Goal: Task Accomplishment & Management: Use online tool/utility

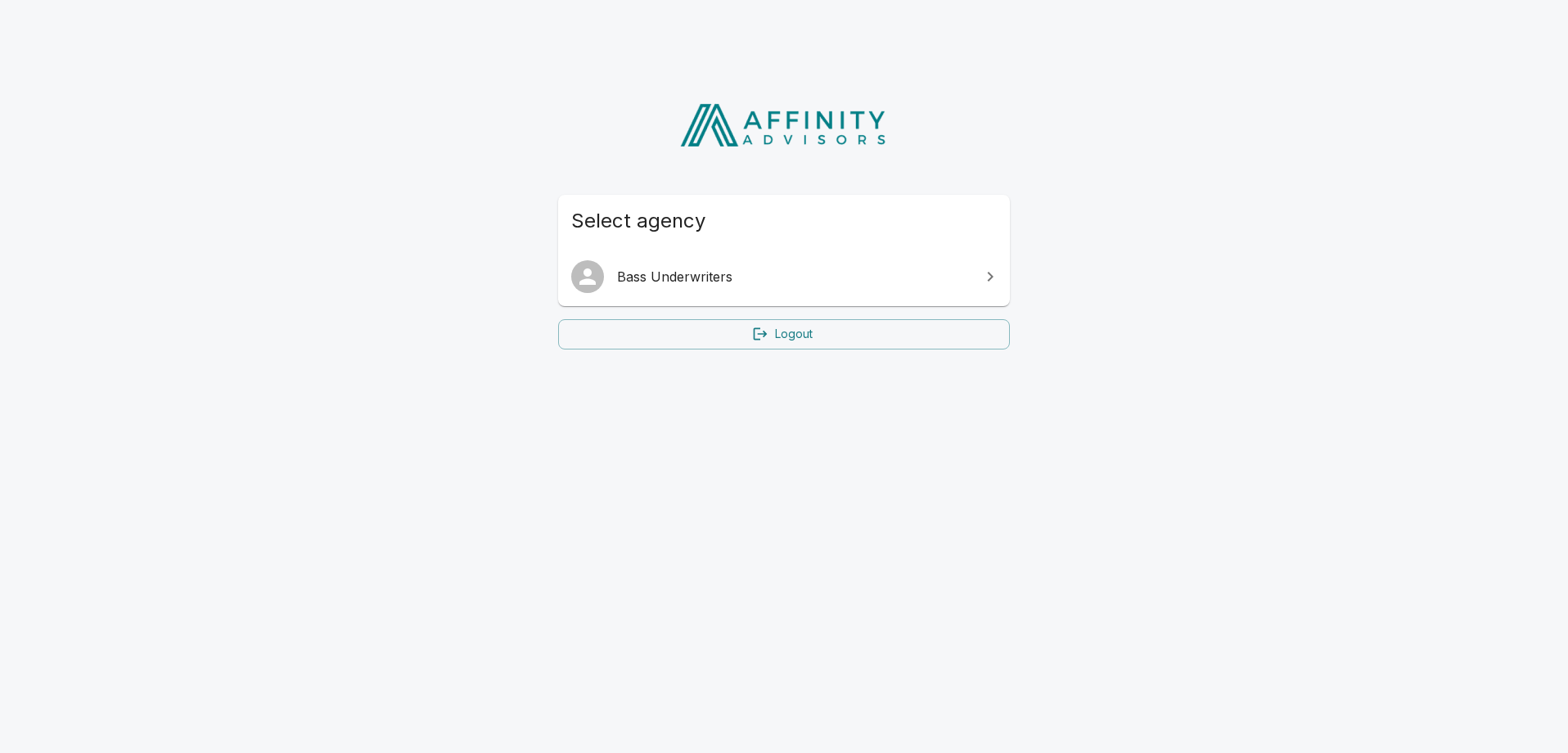
click at [688, 285] on span "Bass Underwriters" at bounding box center [794, 277] width 353 height 20
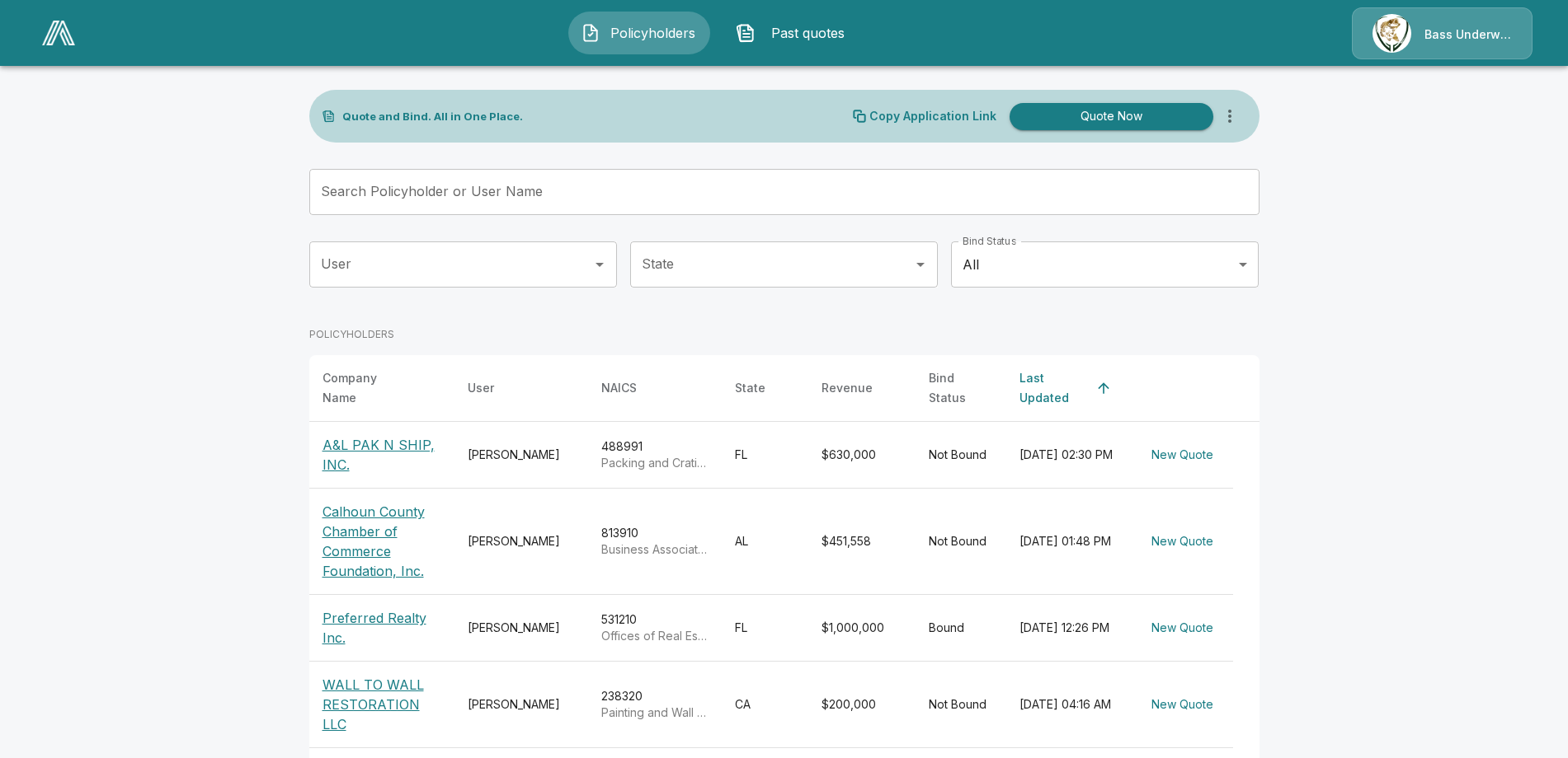
scroll to position [3, 0]
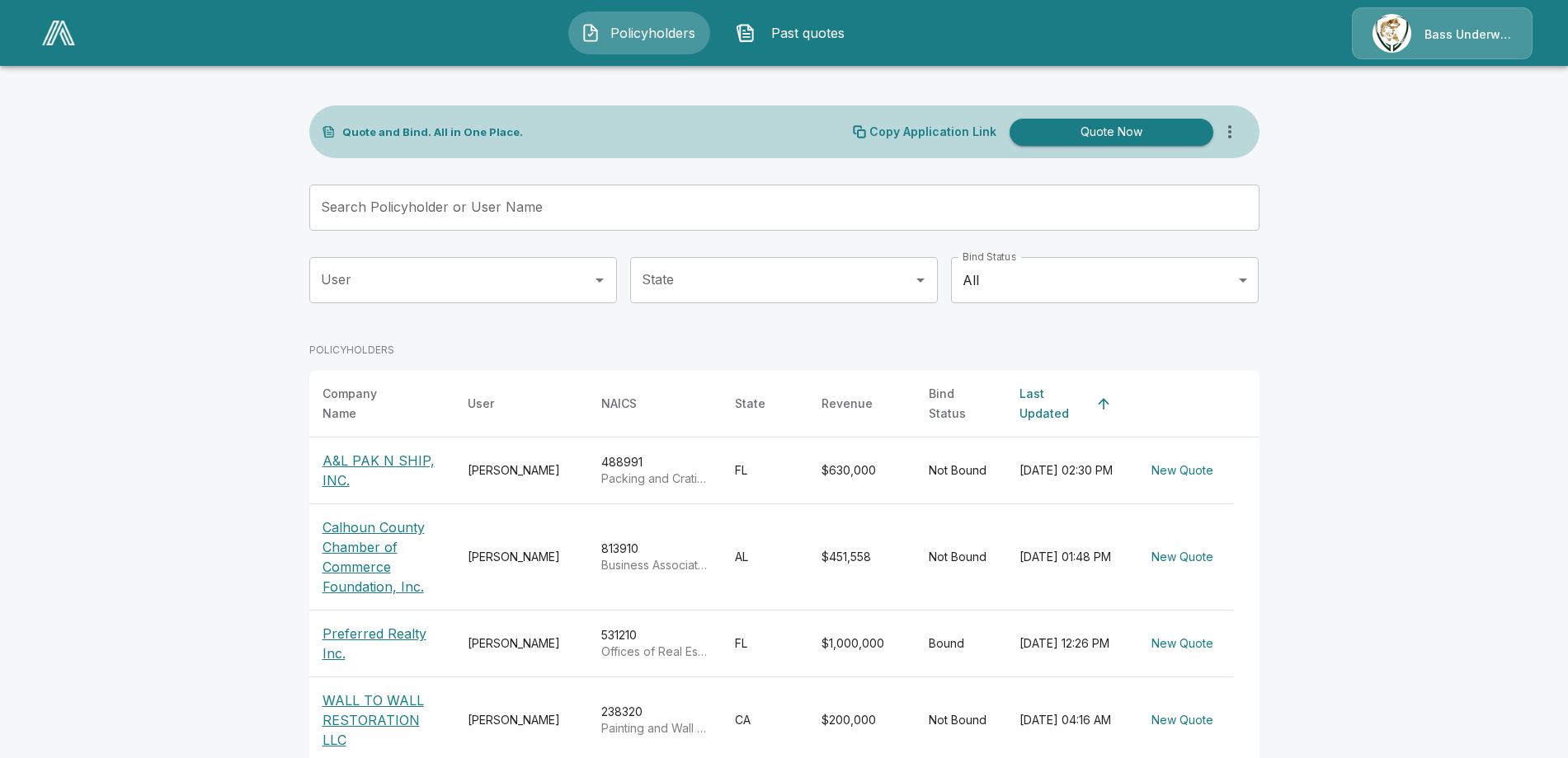
click at [398, 214] on input "Search Policyholder or User Name" at bounding box center [775, 207] width 932 height 47
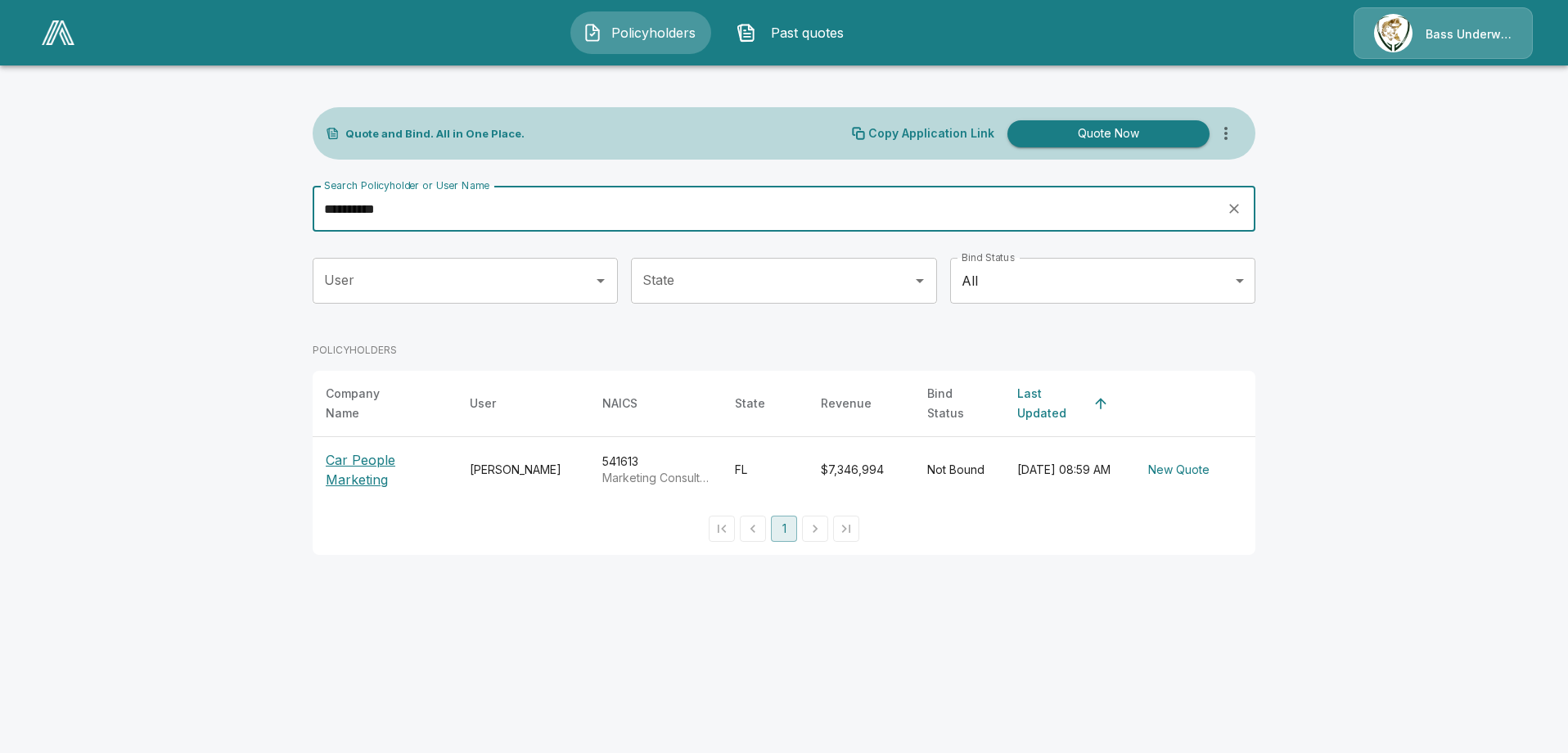
type input "**********"
click at [379, 457] on p "Car People Marketing" at bounding box center [385, 469] width 118 height 39
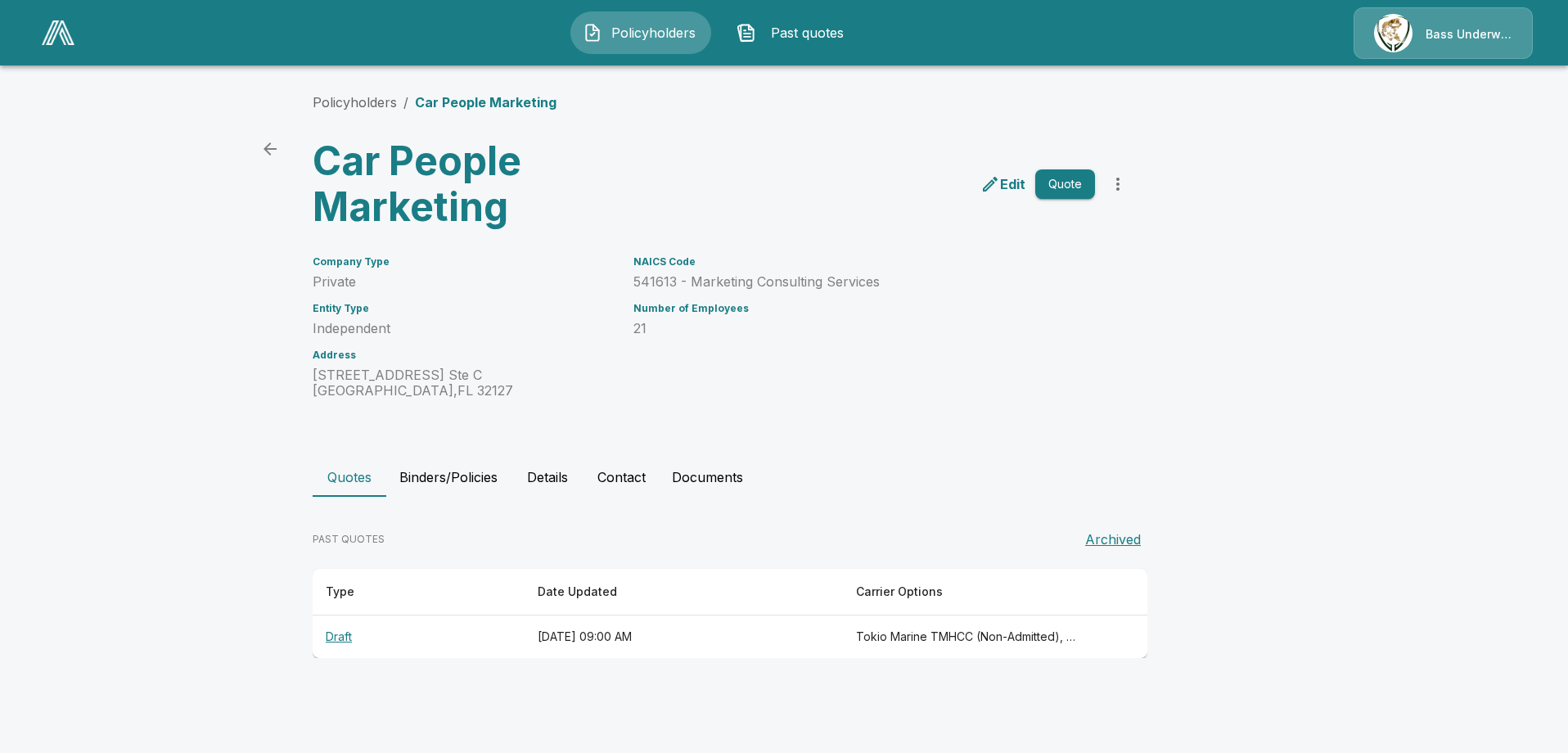
click at [352, 642] on th "Draft" at bounding box center [418, 638] width 212 height 43
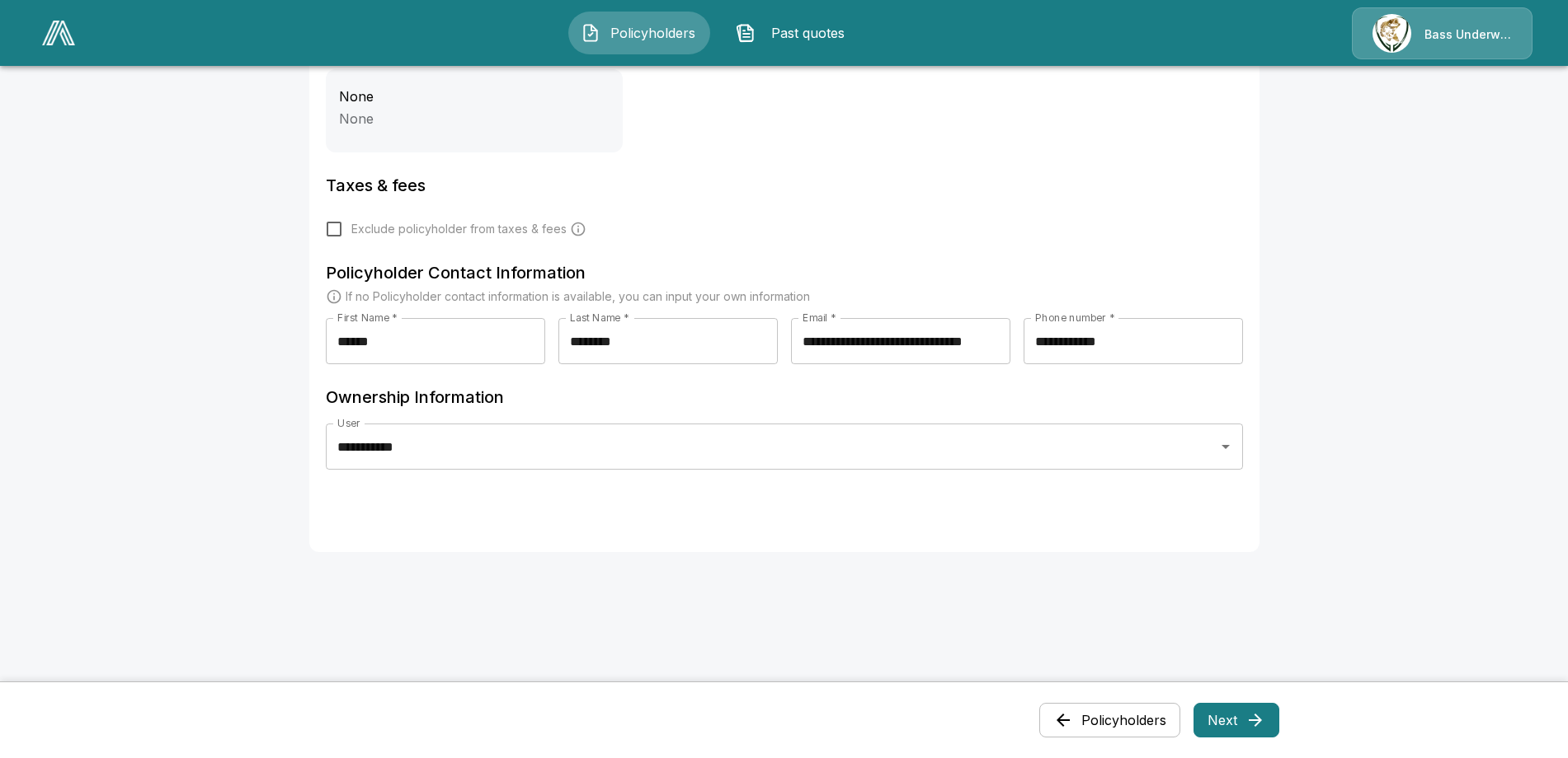
click at [1234, 706] on button "Next" at bounding box center [1237, 721] width 86 height 35
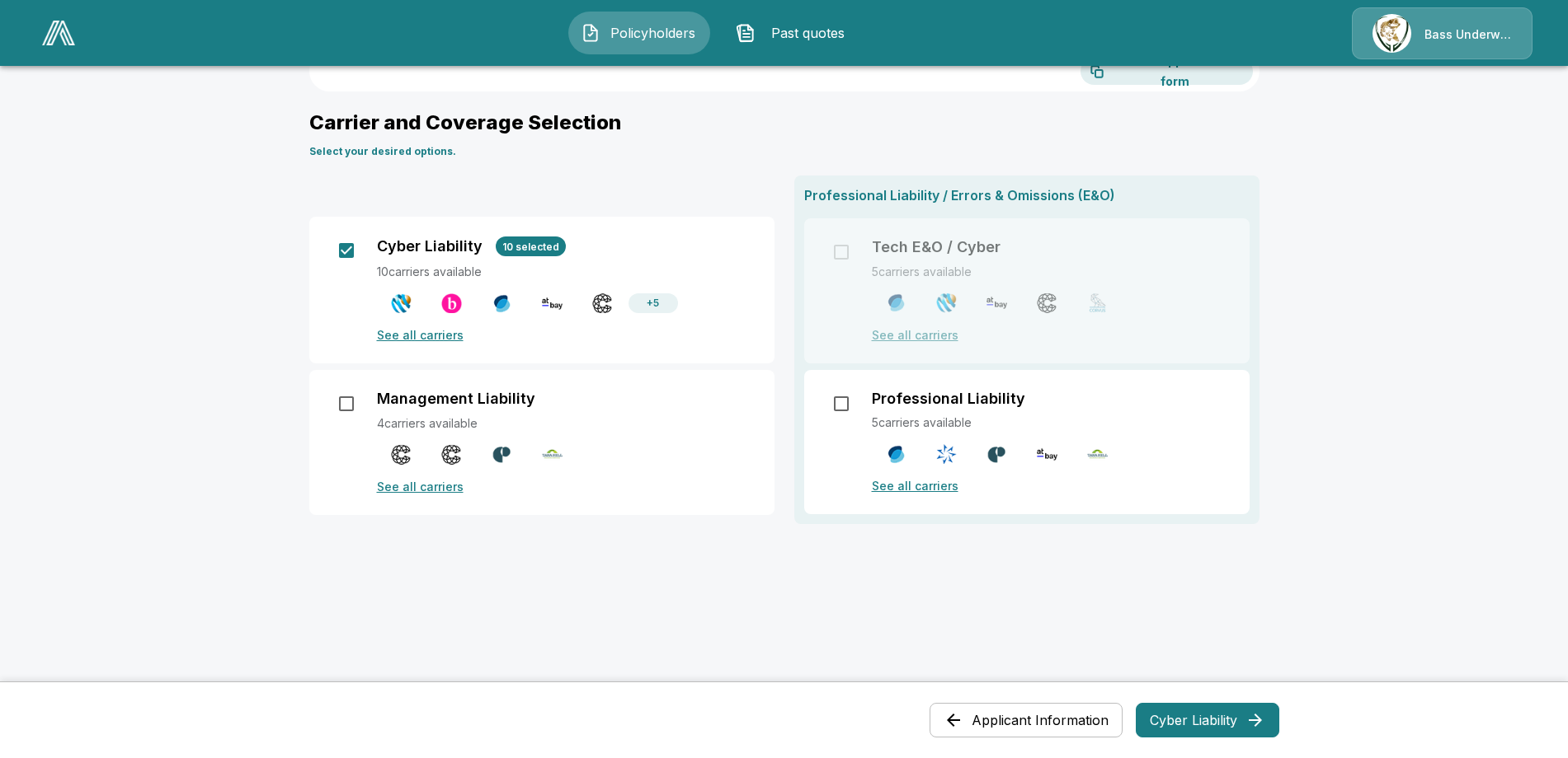
scroll to position [264, 0]
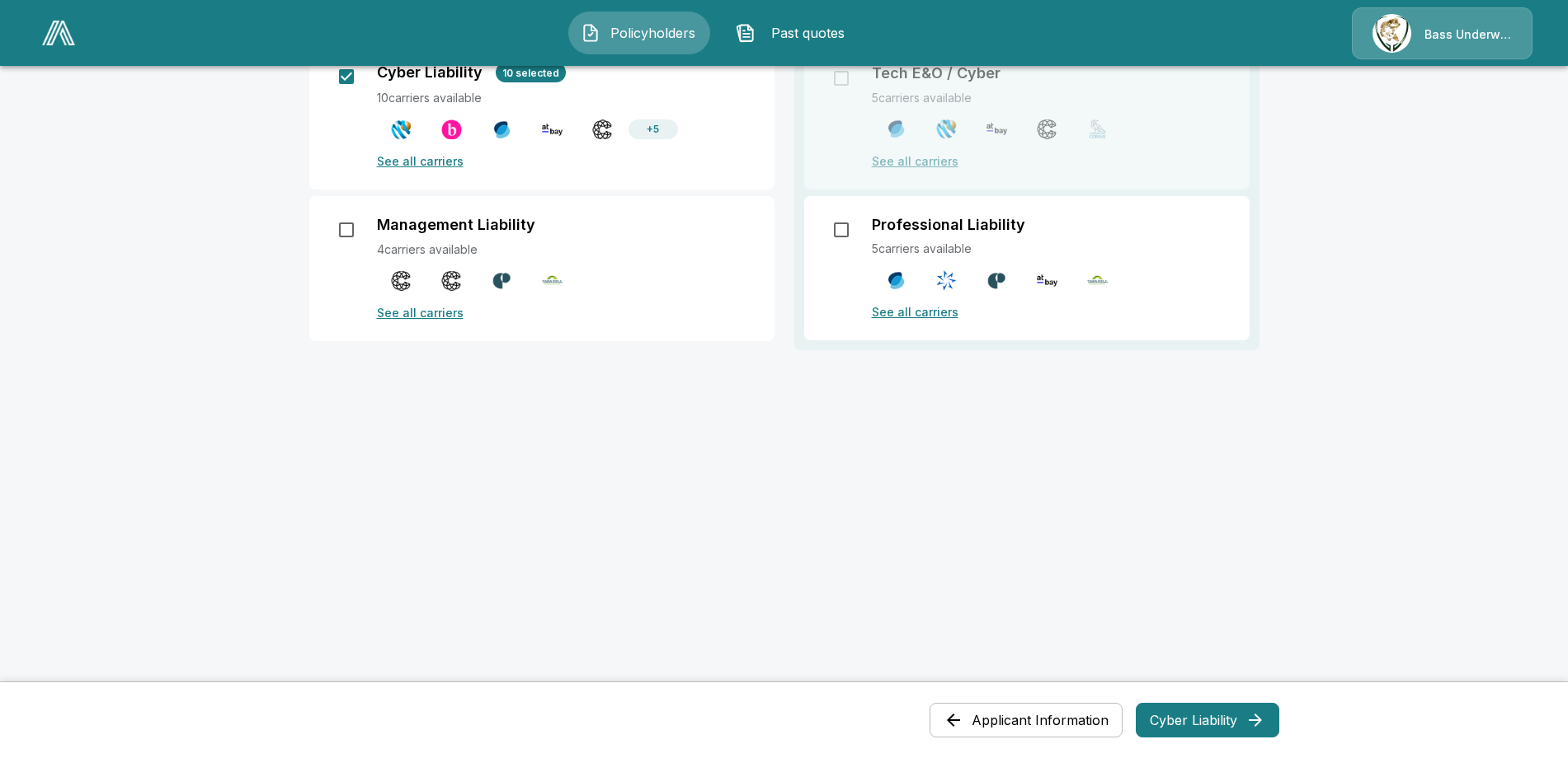
click at [1183, 725] on button "Cyber Liability" at bounding box center [1207, 721] width 143 height 35
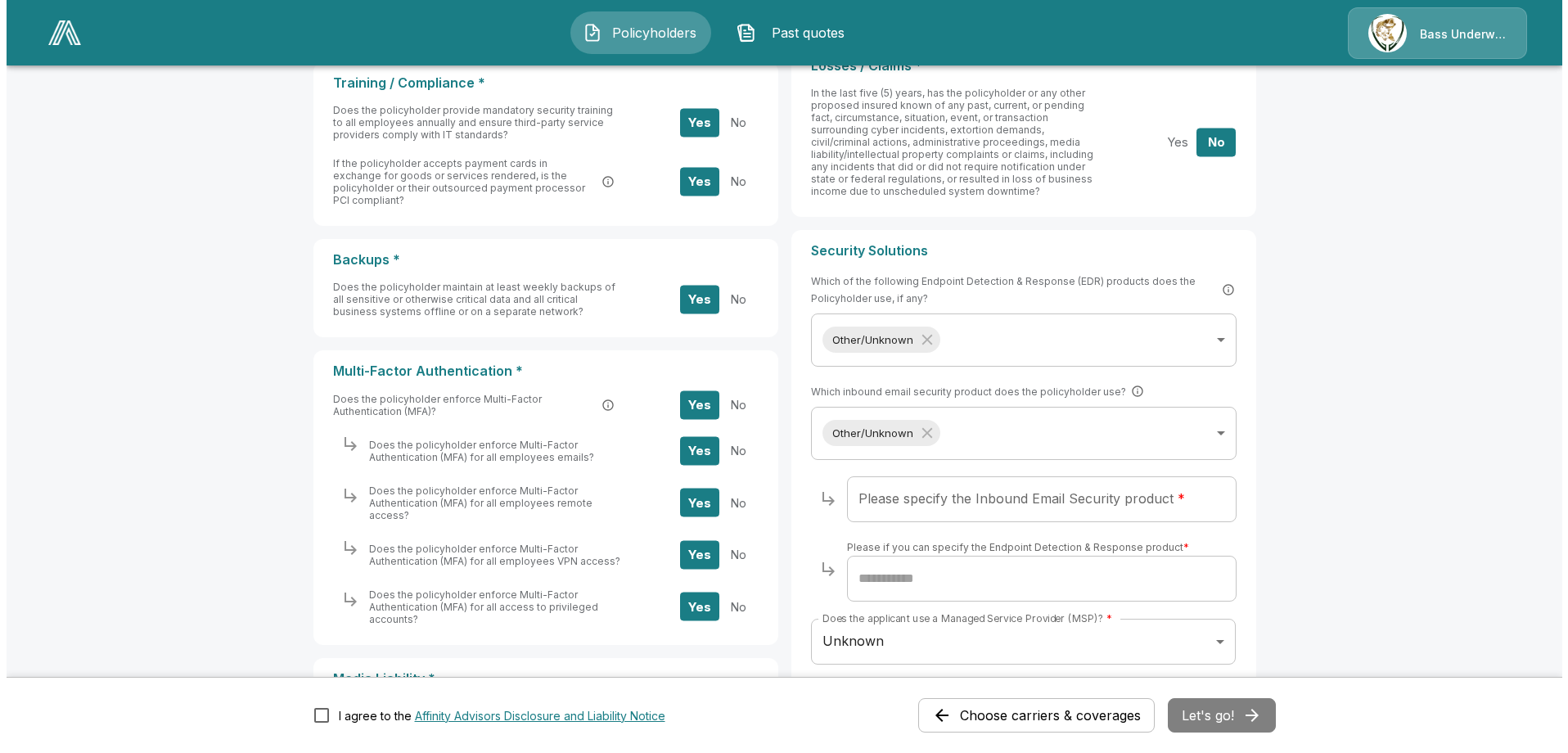
scroll to position [655, 0]
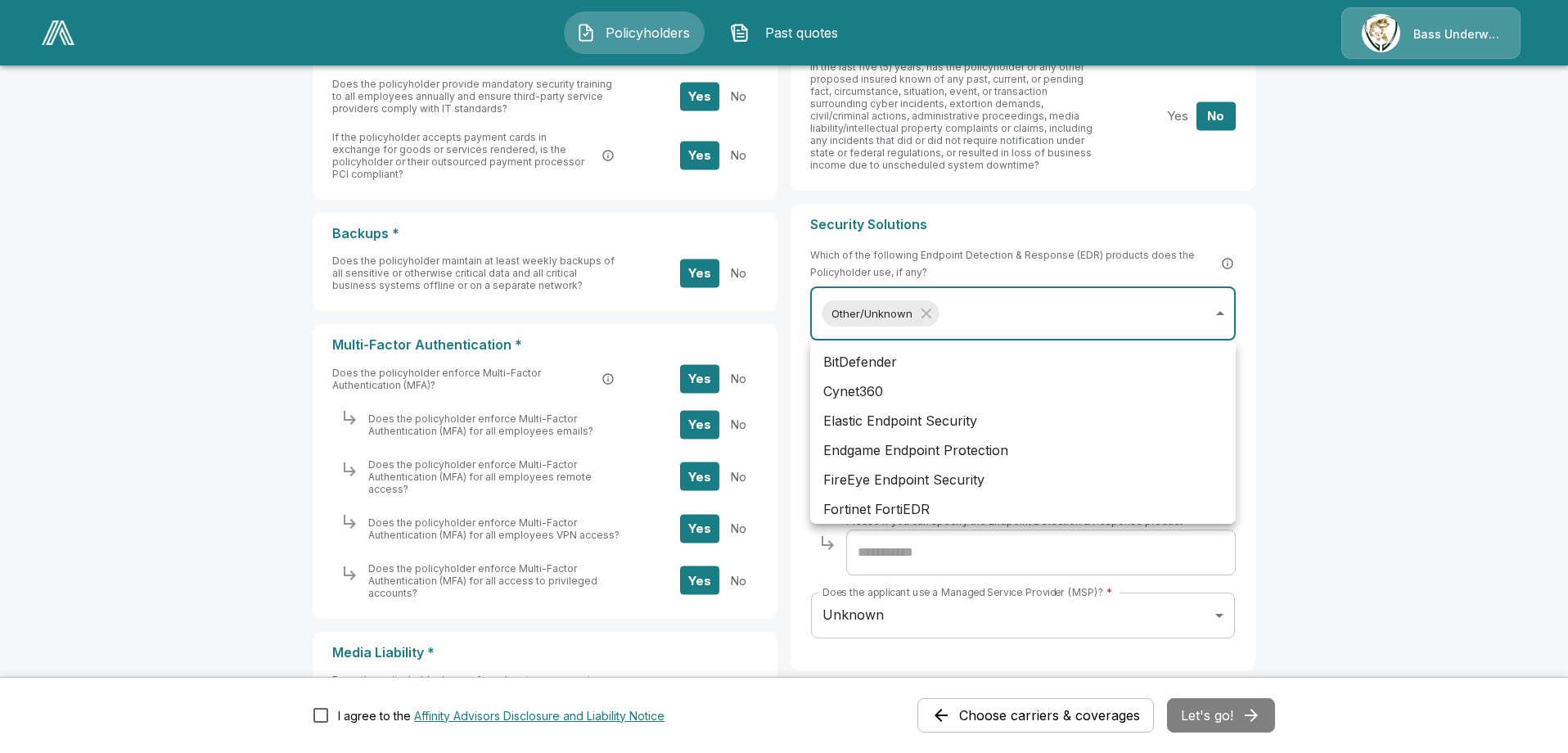
click at [1212, 311] on body "**********" at bounding box center [784, 138] width 1568 height 1587
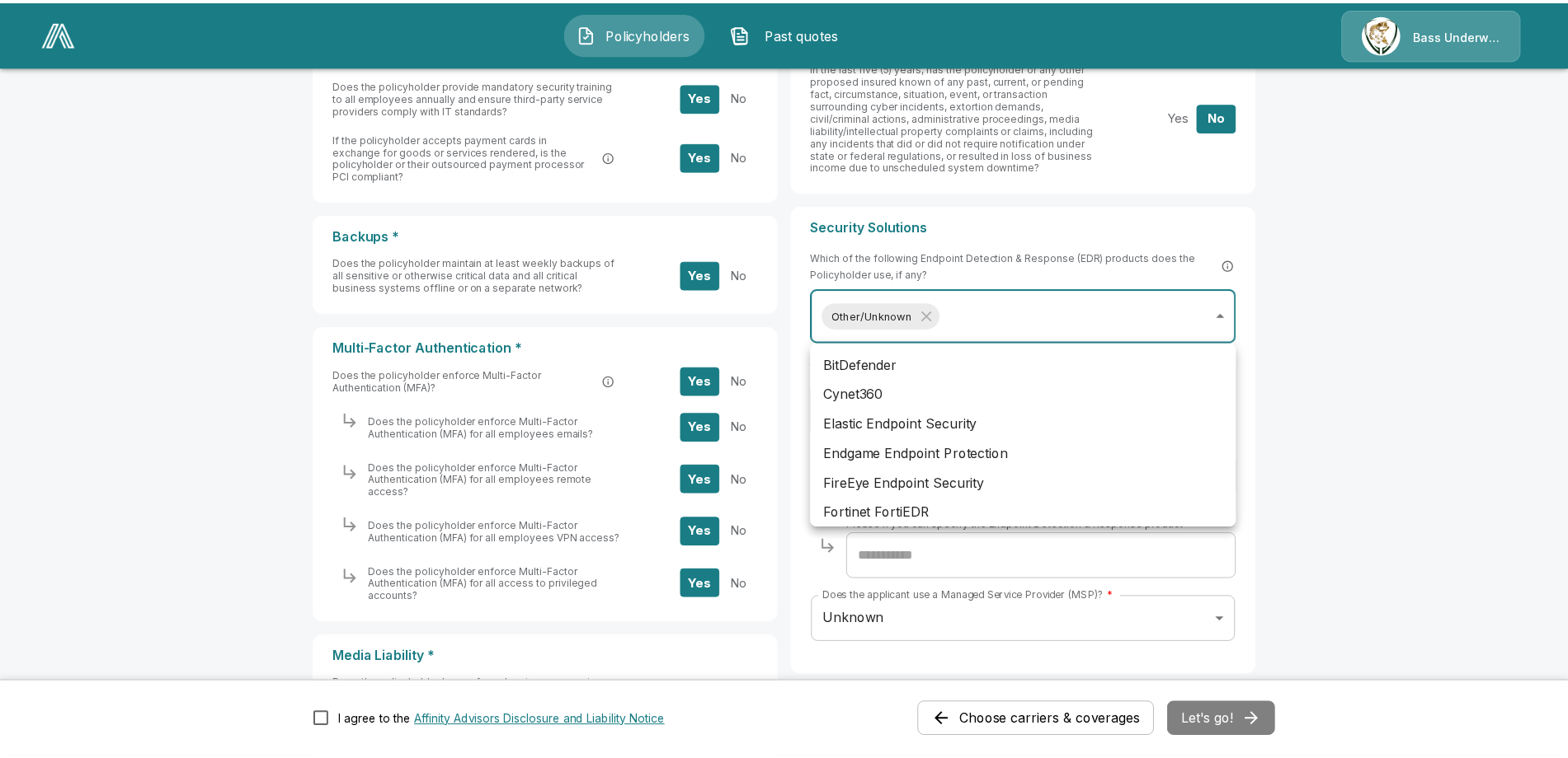
scroll to position [493, 0]
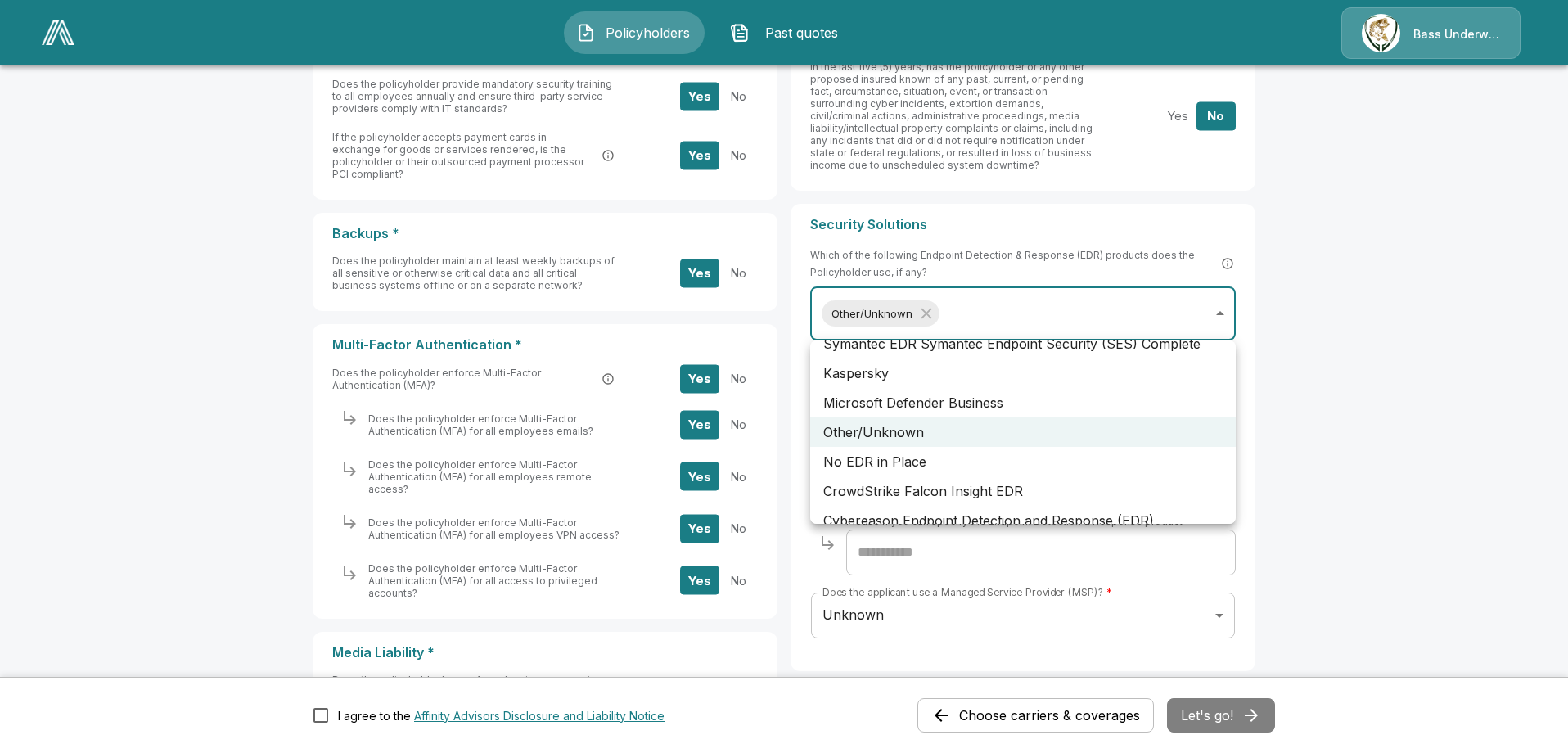
click at [931, 314] on div at bounding box center [784, 376] width 1568 height 753
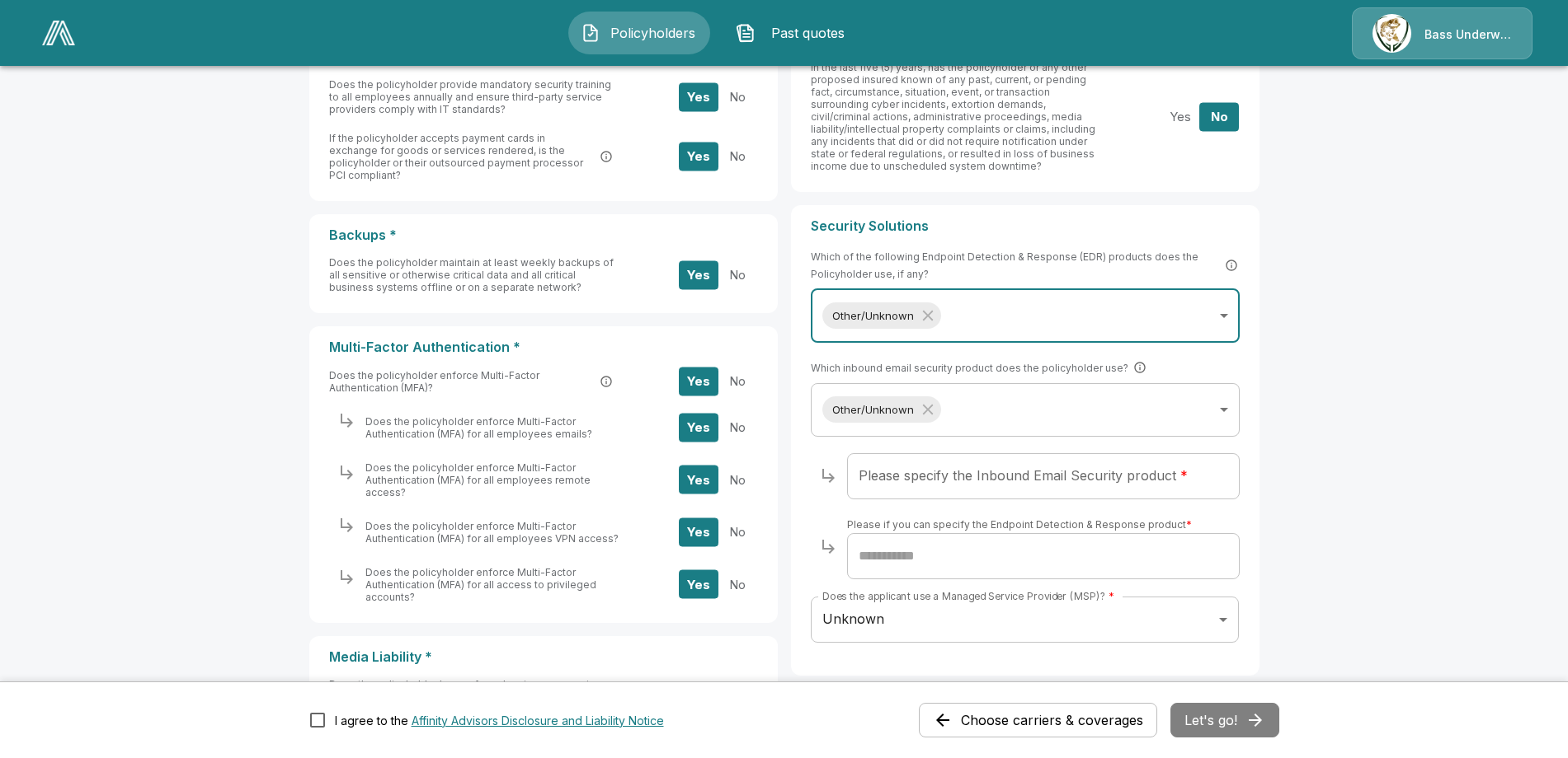
click at [936, 316] on icon "Without label" at bounding box center [928, 316] width 18 height 18
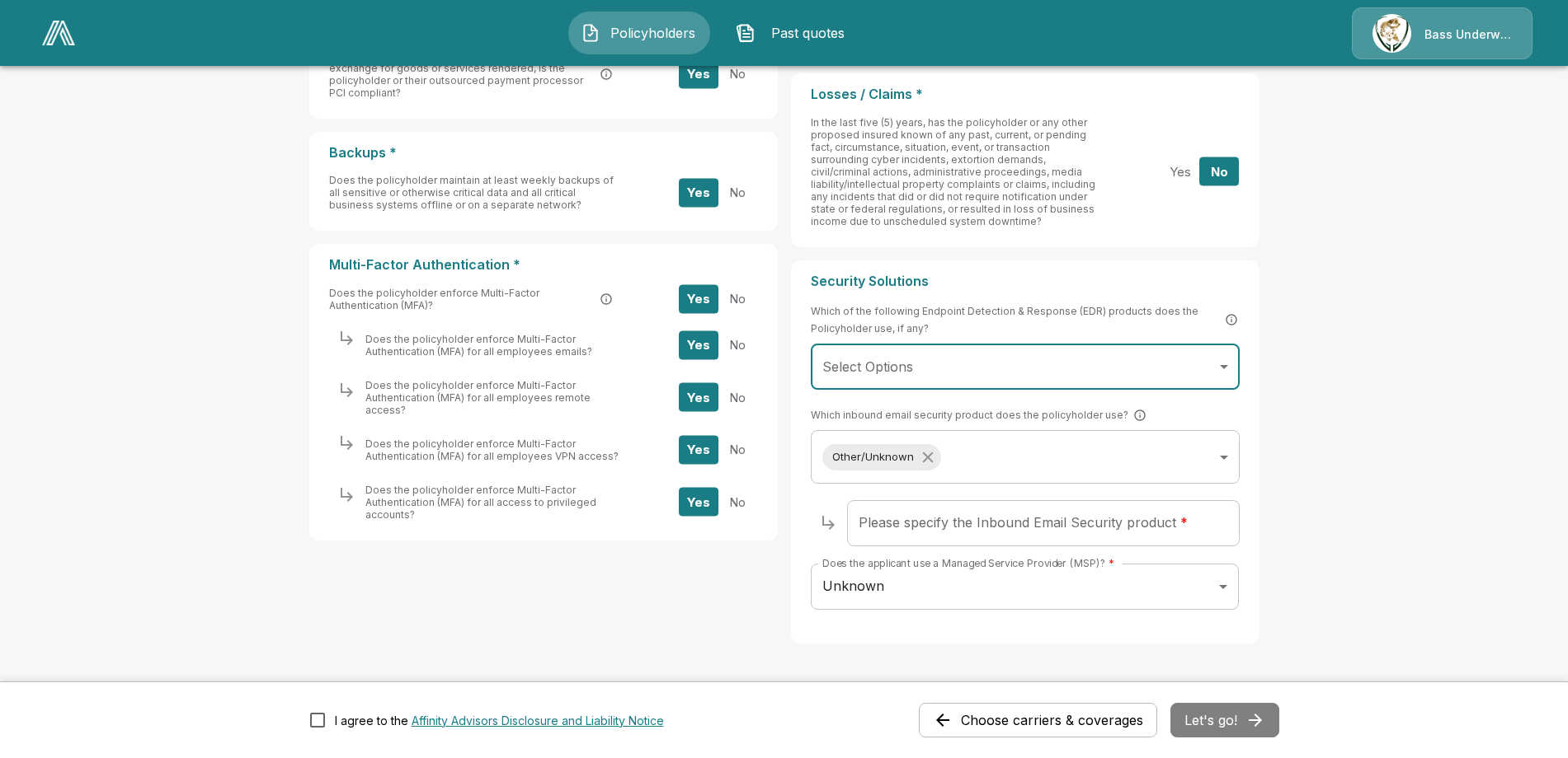
click at [929, 462] on icon "Without label" at bounding box center [928, 458] width 18 height 18
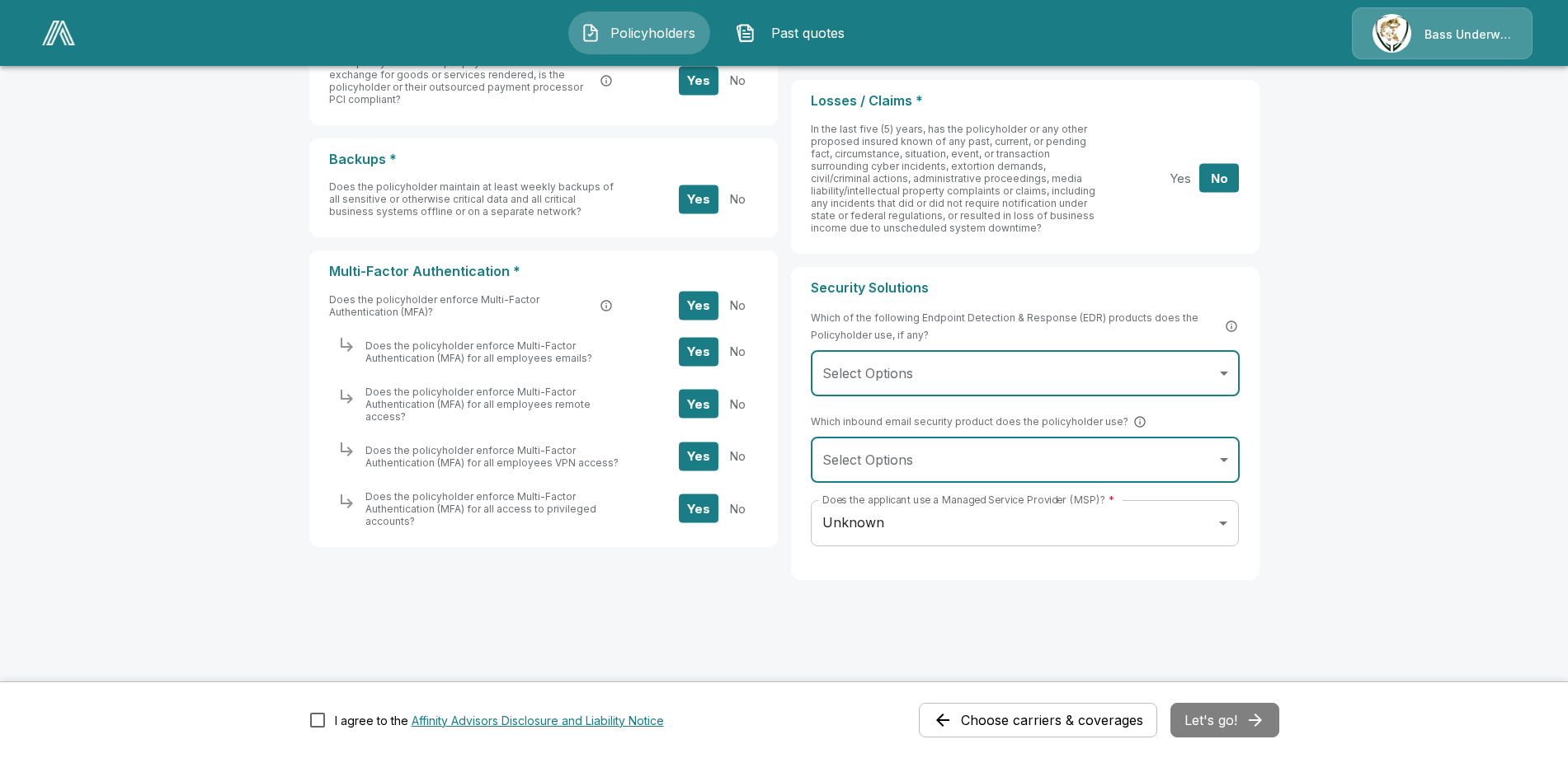
click at [1229, 732] on div "Choose carriers & coverages Let's go!" at bounding box center [1099, 721] width 361 height 35
click at [1218, 714] on div "Choose carriers & coverages Let's go!" at bounding box center [1099, 721] width 361 height 35
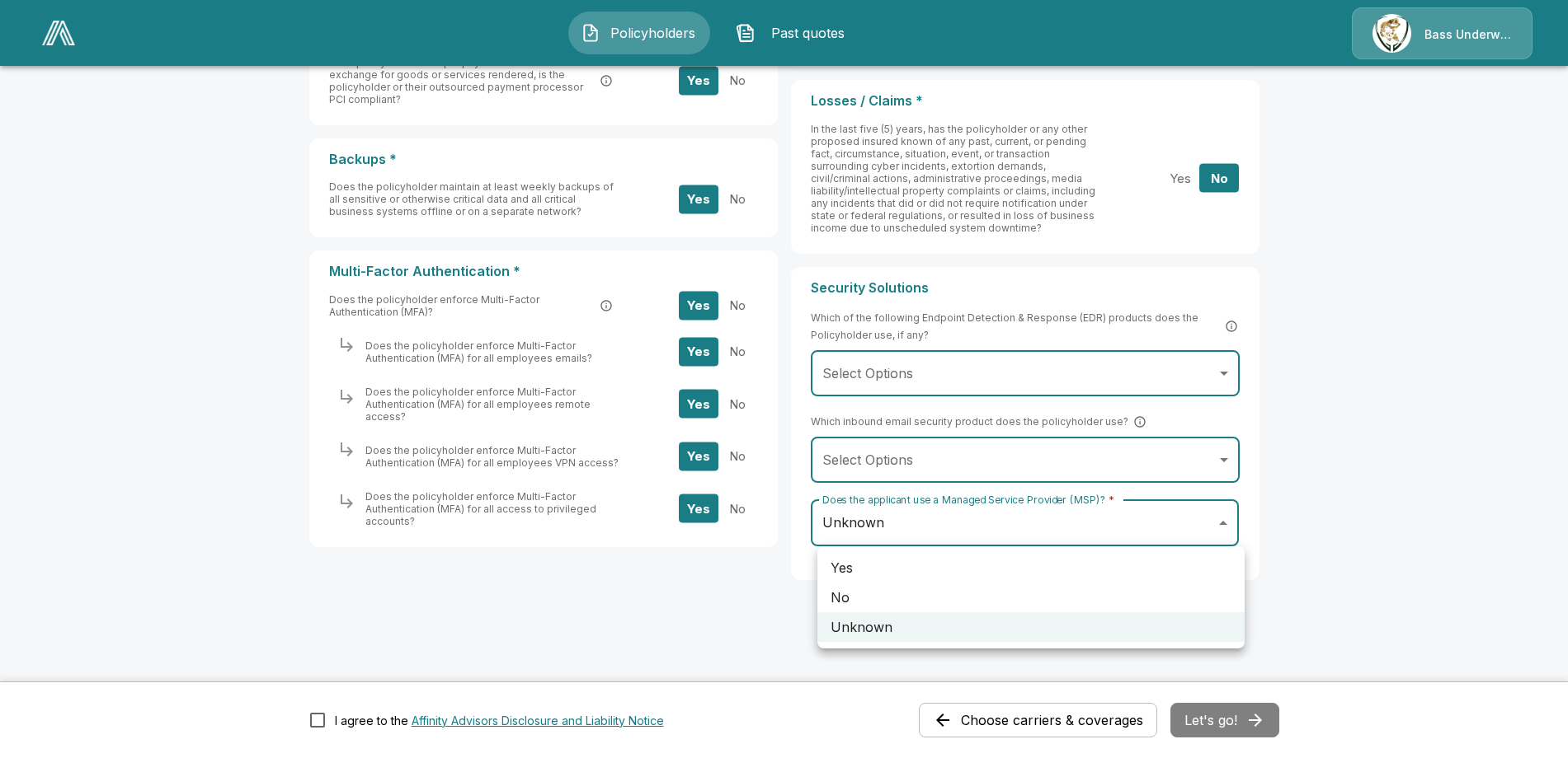
click at [956, 542] on body "**********" at bounding box center [784, 11] width 1568 height 1493
click at [910, 627] on li "Unknown" at bounding box center [1031, 627] width 427 height 30
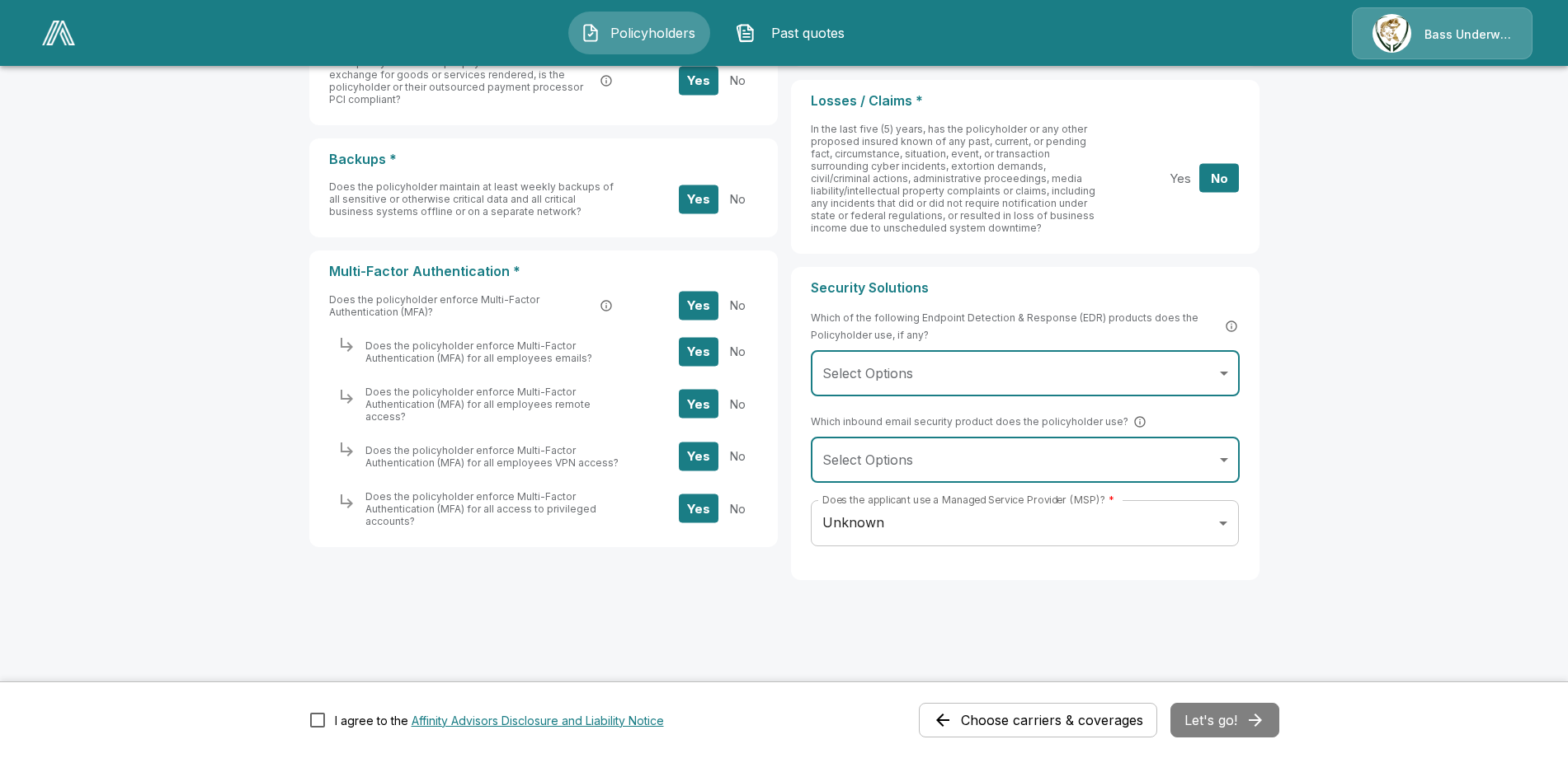
click at [1198, 715] on div "Choose carriers & coverages Let's go!" at bounding box center [1099, 721] width 361 height 35
click at [1210, 716] on div "Choose carriers & coverages Let's go!" at bounding box center [1099, 721] width 361 height 35
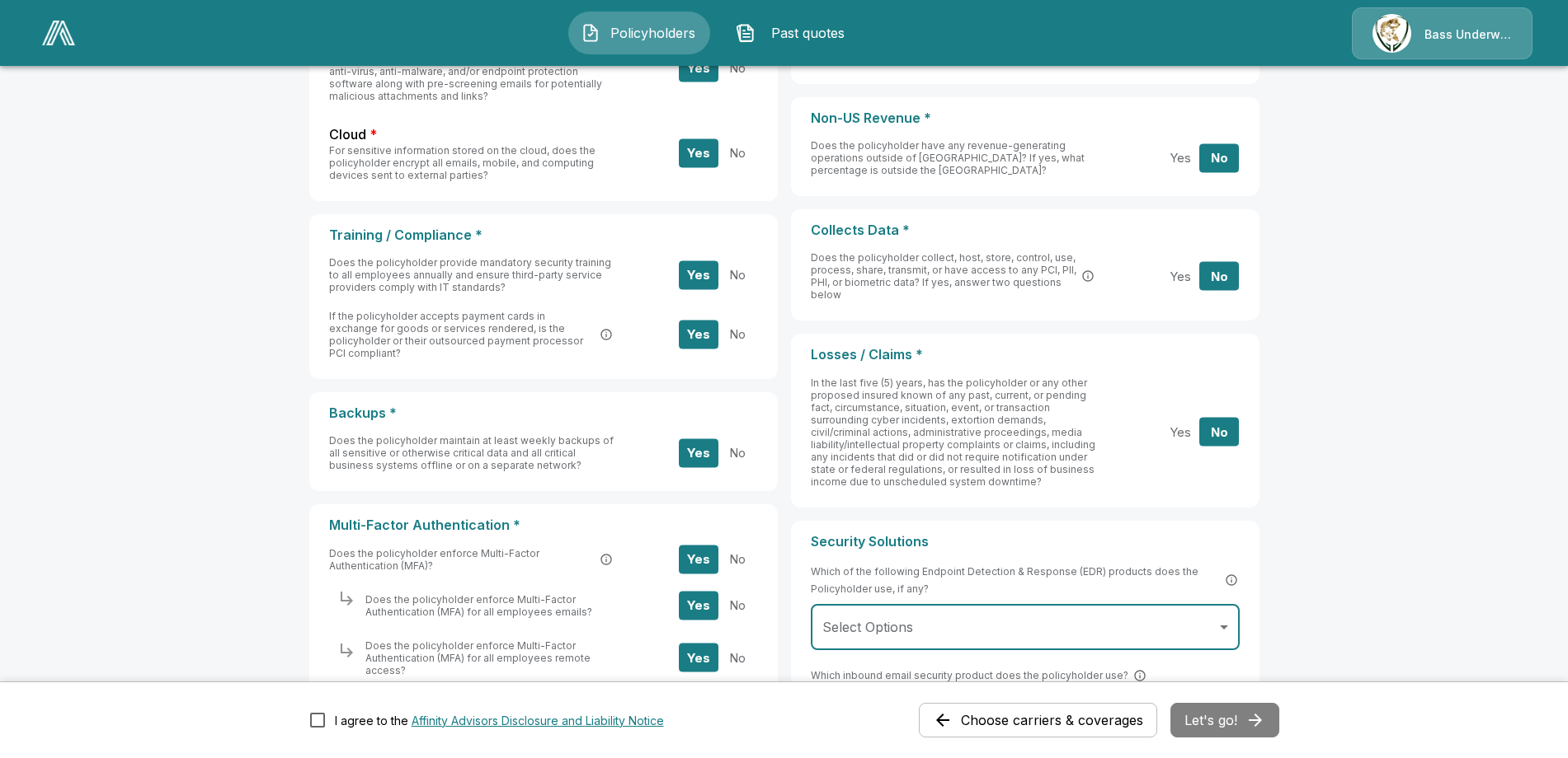
scroll to position [577, 0]
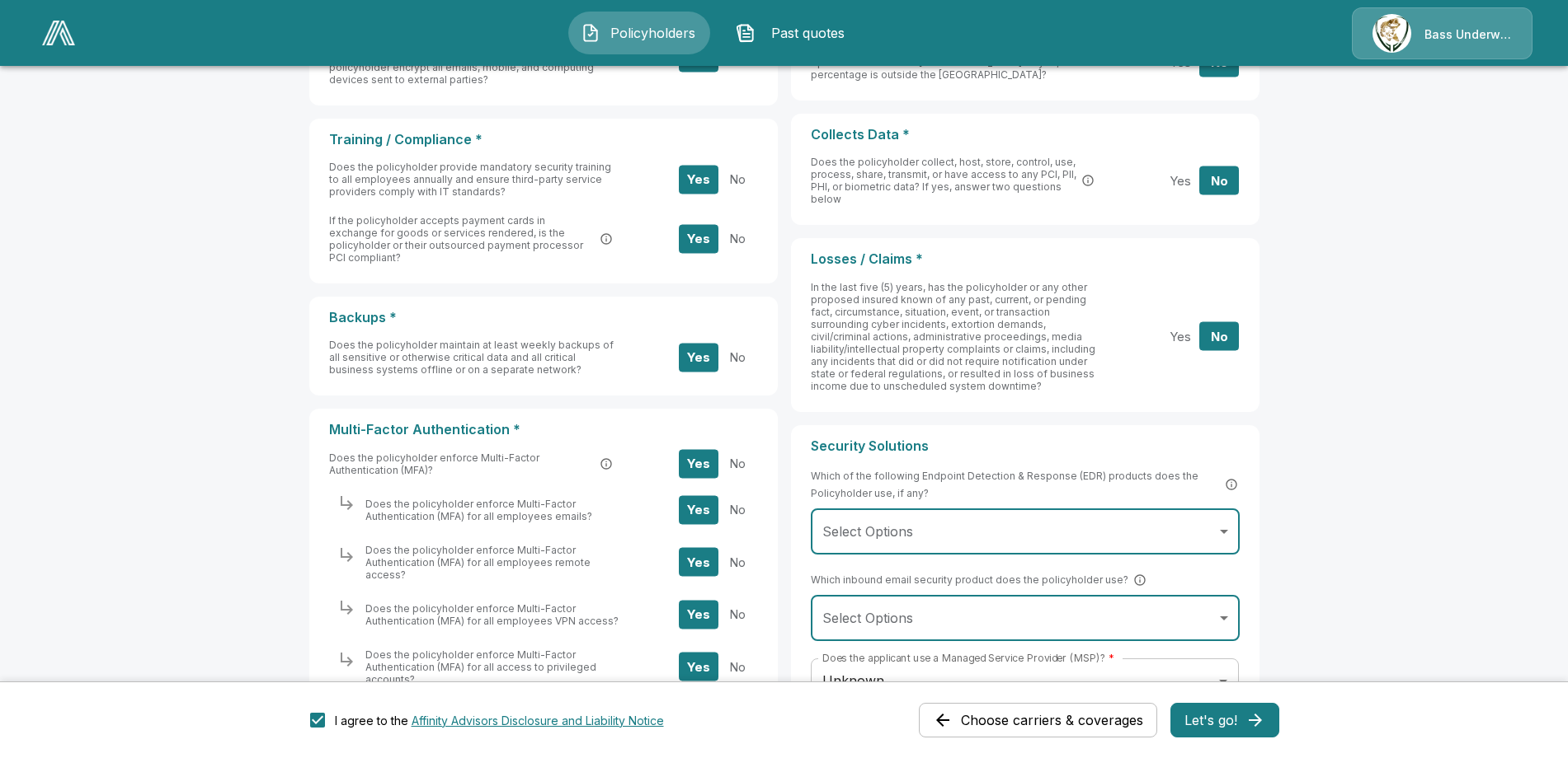
click at [1197, 721] on button "Let's go!" at bounding box center [1224, 721] width 109 height 35
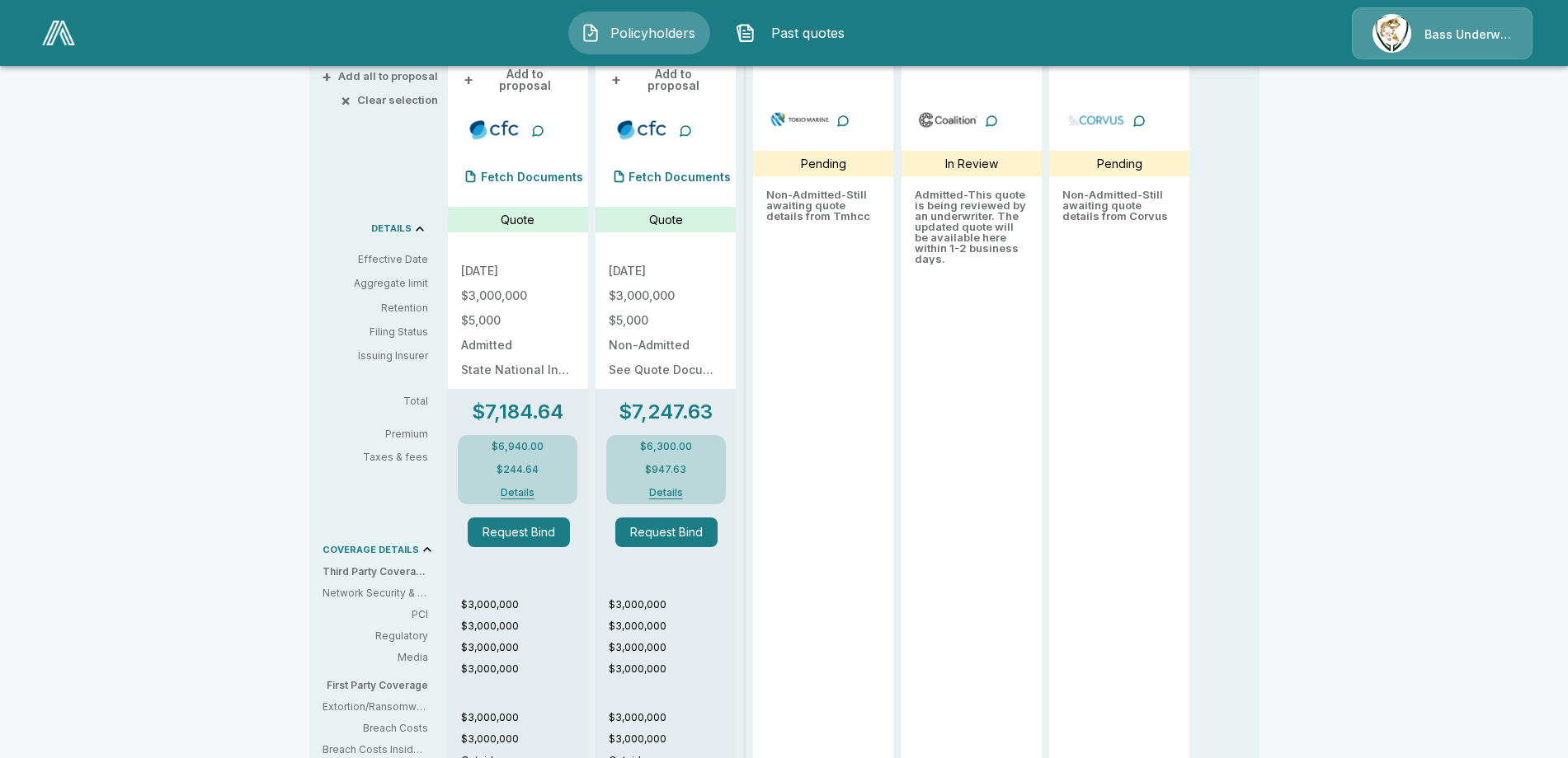
scroll to position [247, 0]
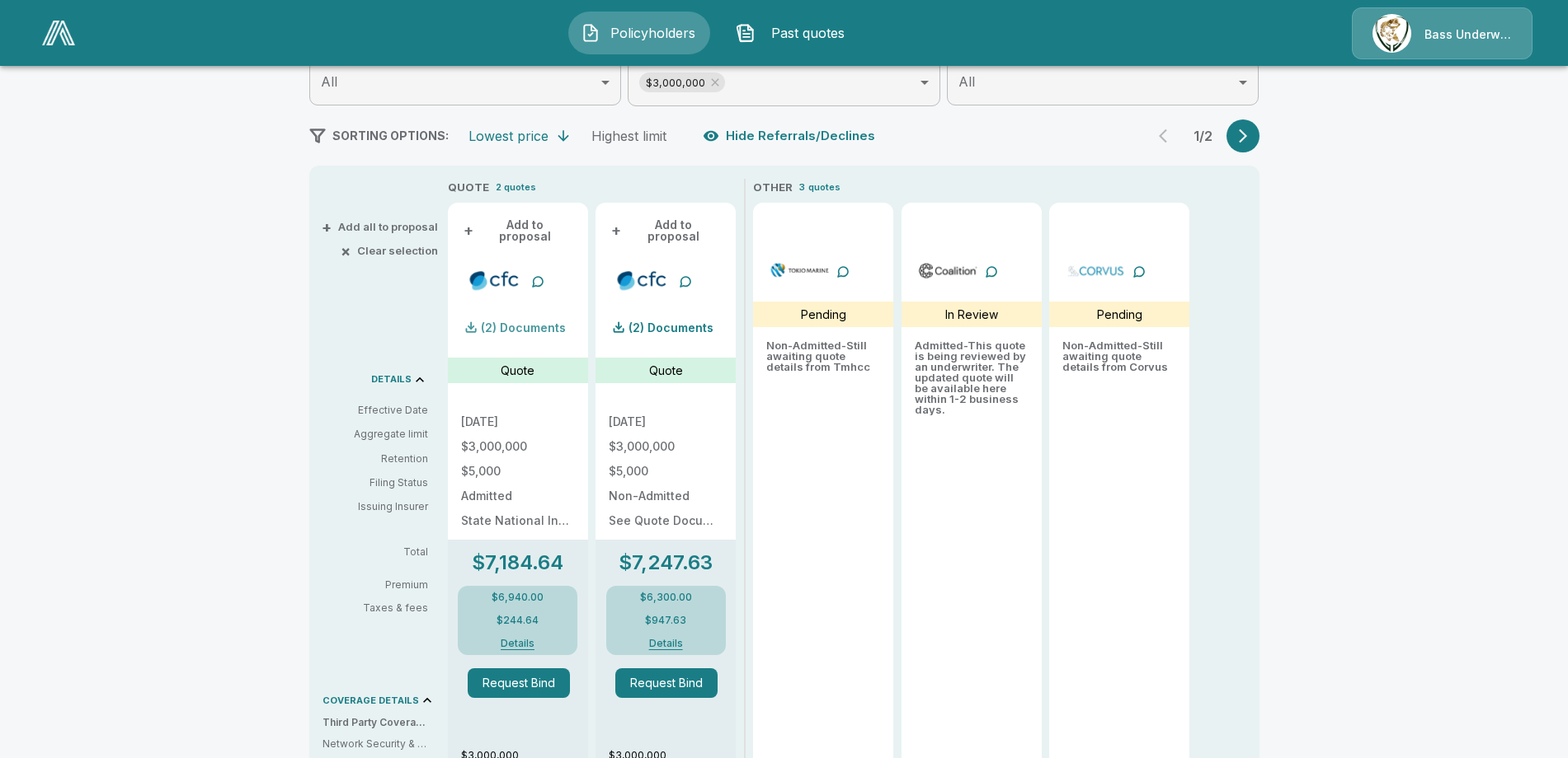
click at [510, 322] on p "(2) Documents" at bounding box center [523, 327] width 85 height 12
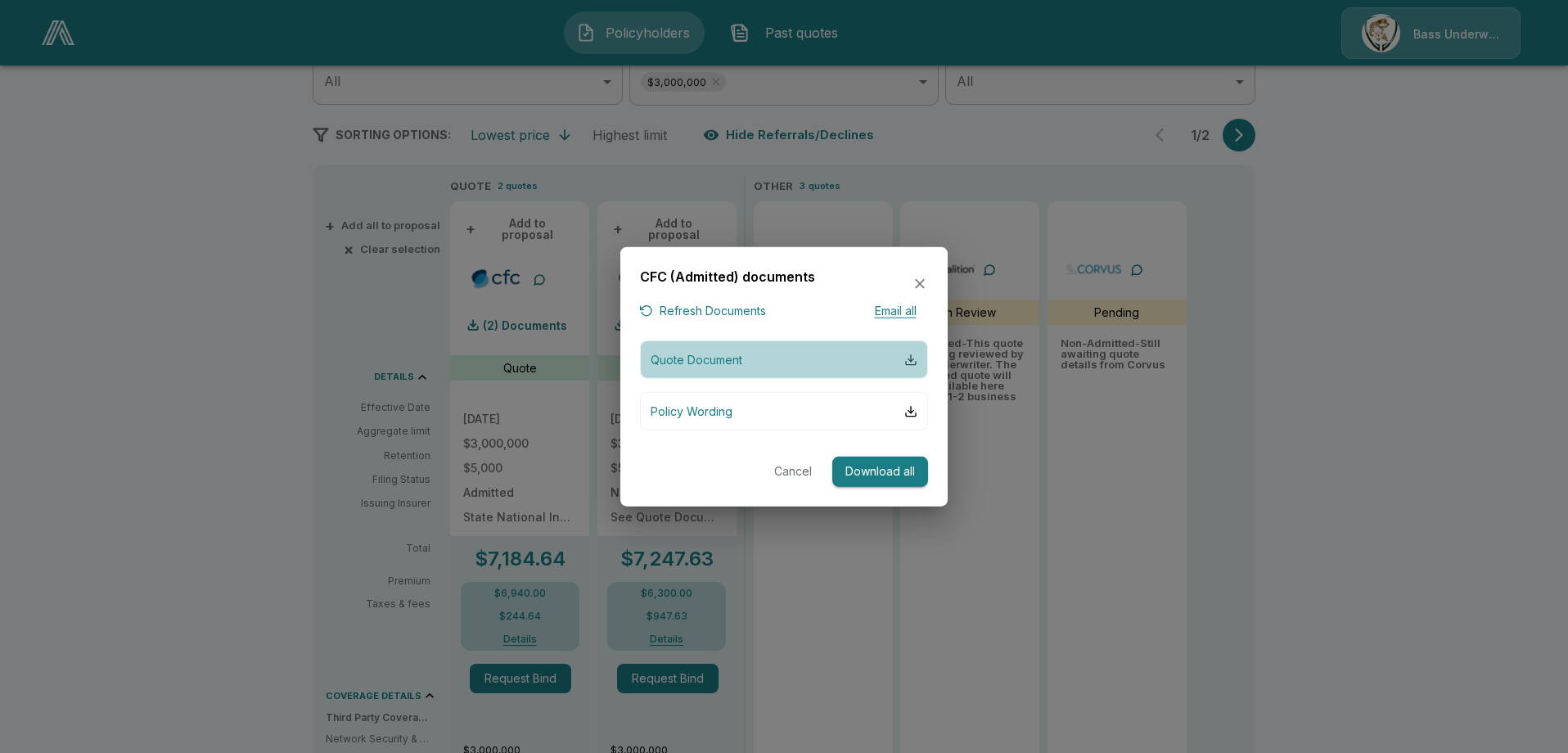
click at [909, 360] on div "button" at bounding box center [911, 359] width 13 height 13
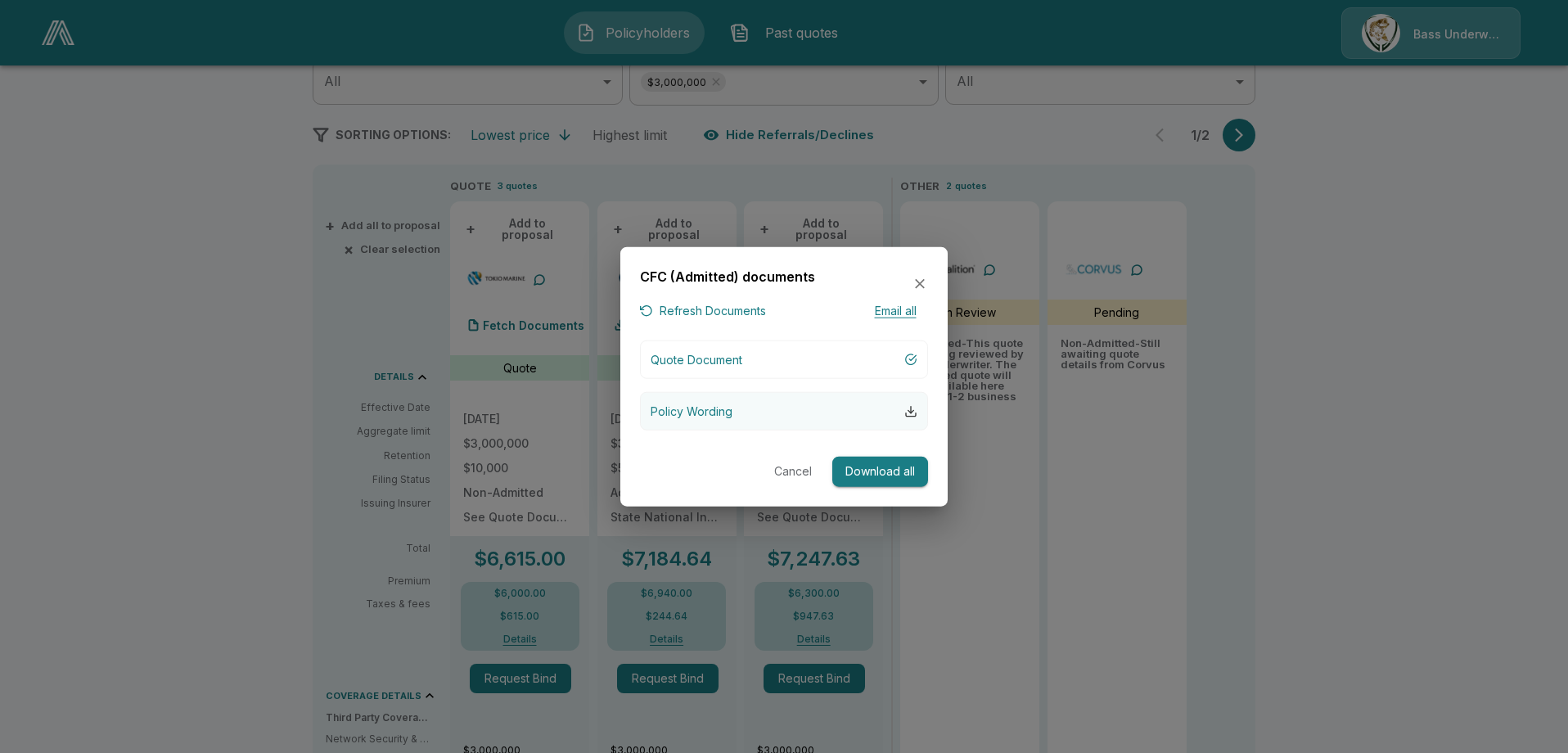
click at [914, 410] on div "button" at bounding box center [911, 410] width 13 height 13
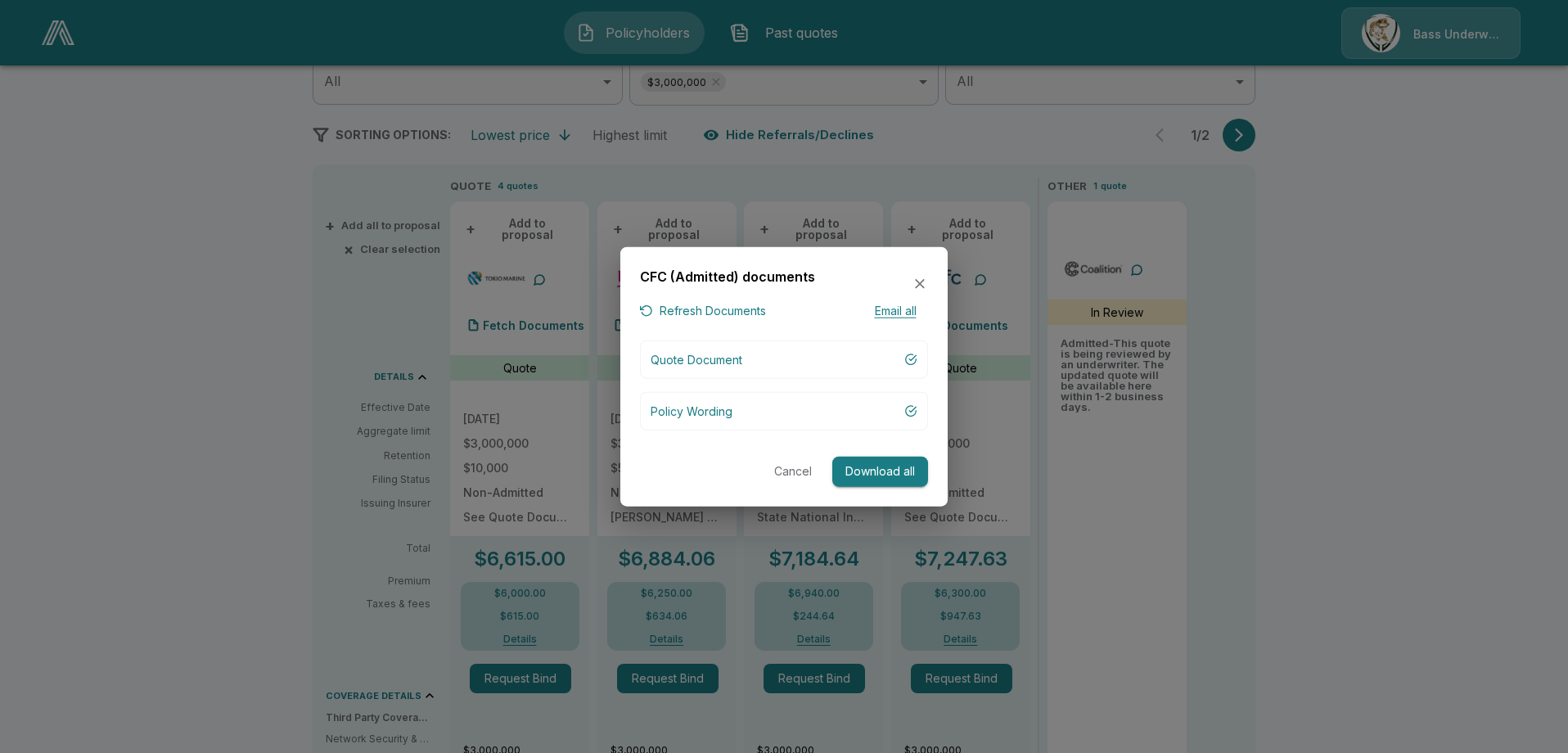
click at [919, 280] on icon "button" at bounding box center [920, 285] width 16 height 16
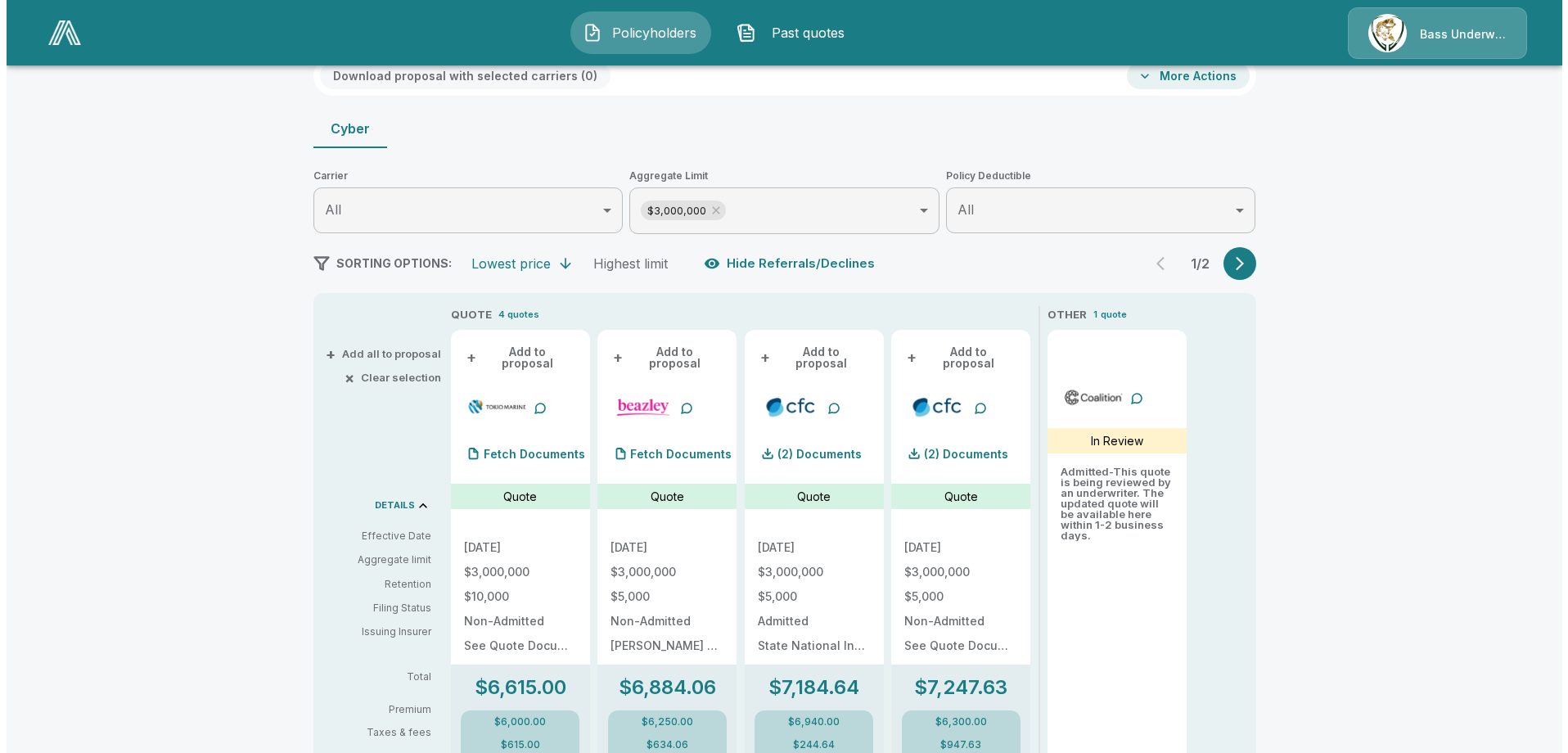
scroll to position [95, 0]
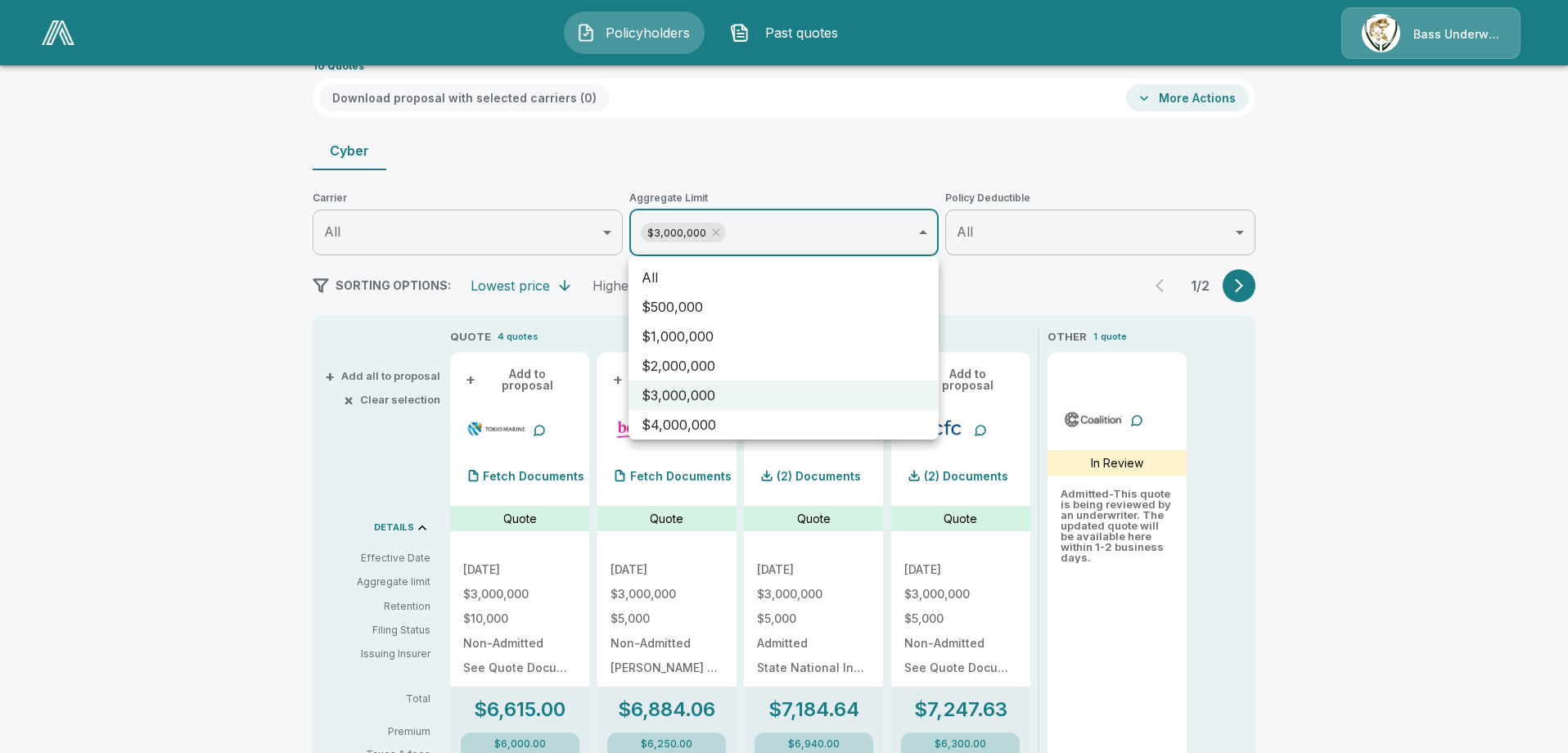
click at [668, 236] on body "Policyholders Past quotes Bass Underwriters Policyholders / Car People Marketin…" at bounding box center [784, 731] width 1568 height 1654
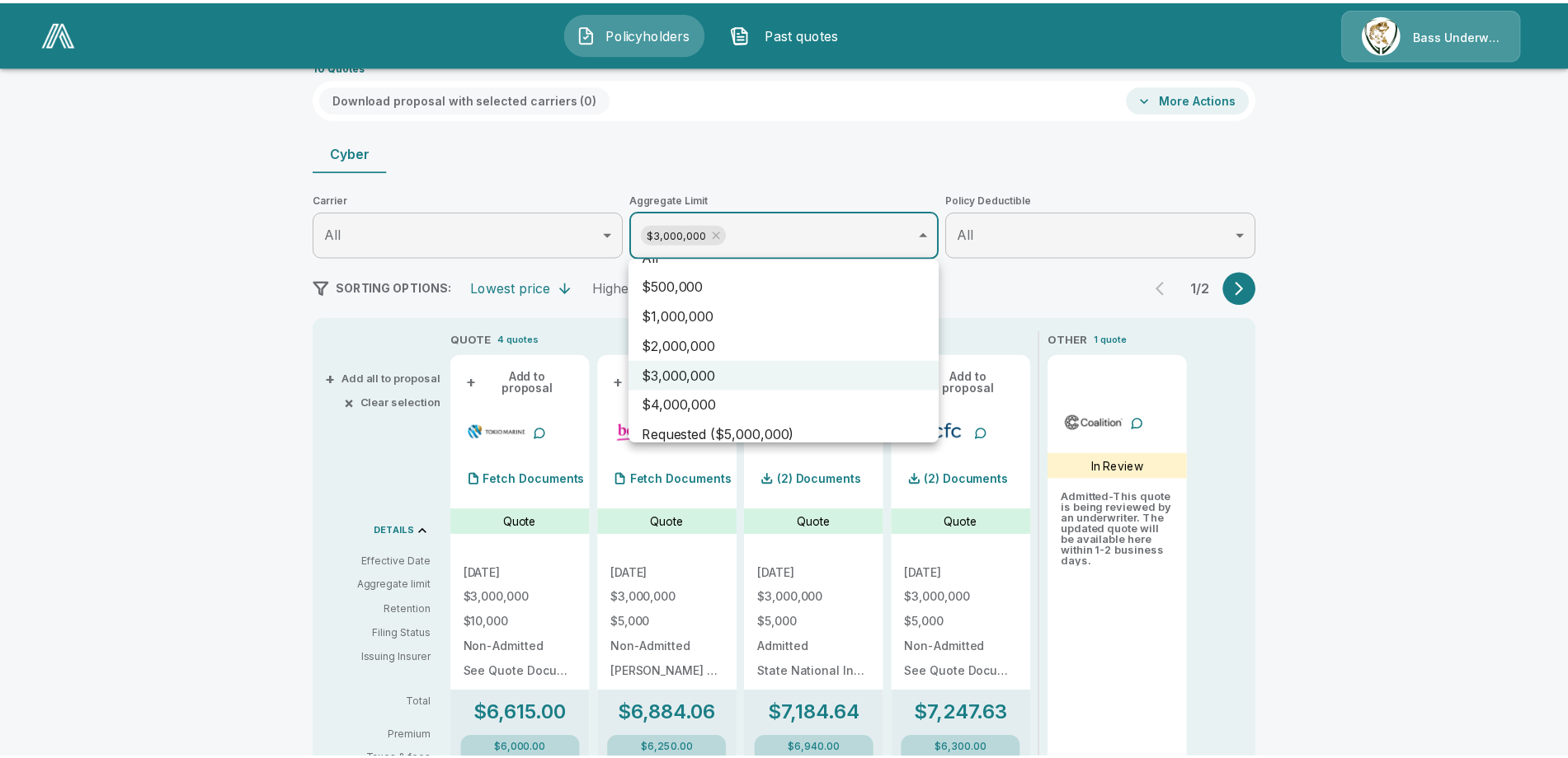
scroll to position [36, 0]
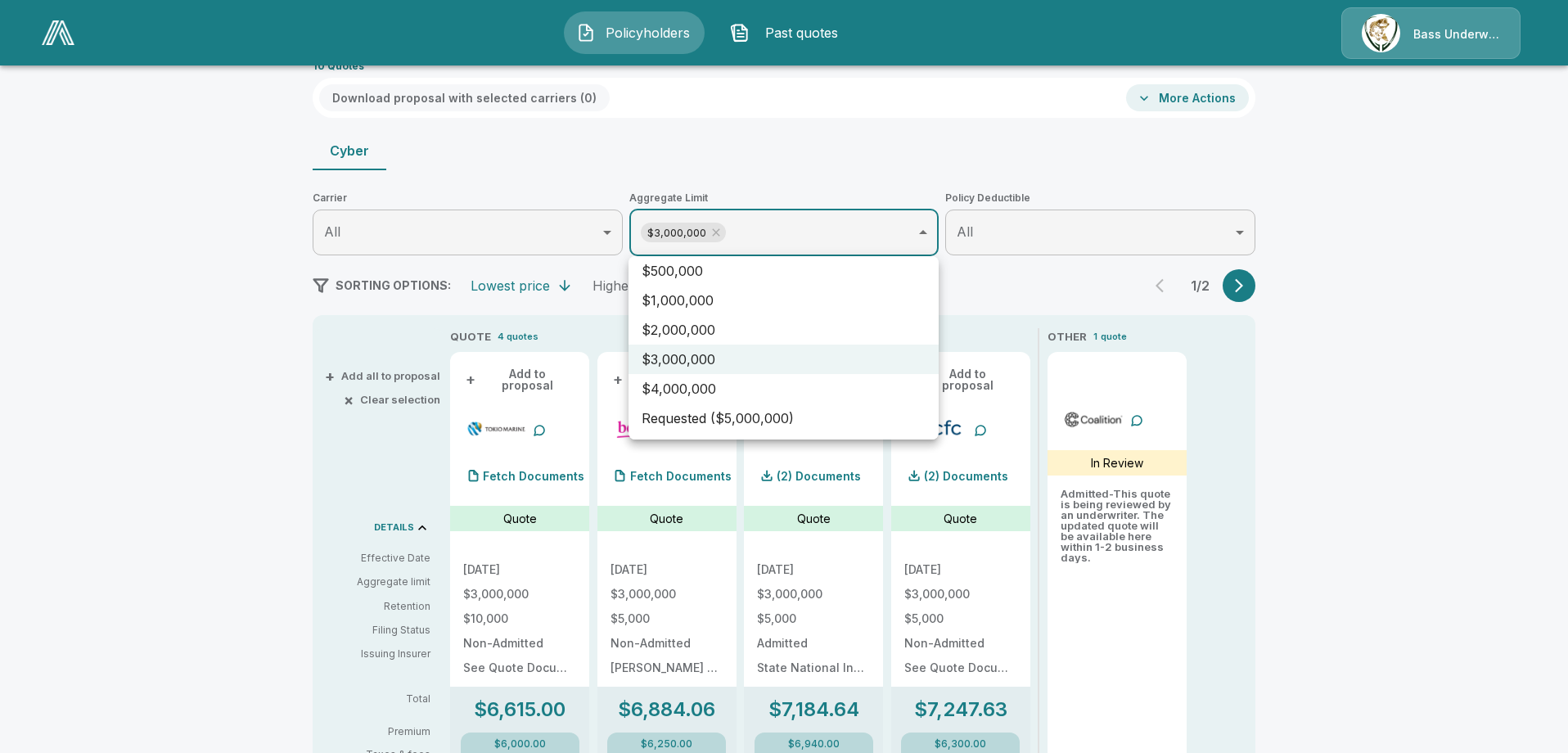
click at [664, 416] on li "Requested ($5,000,000)" at bounding box center [784, 419] width 310 height 30
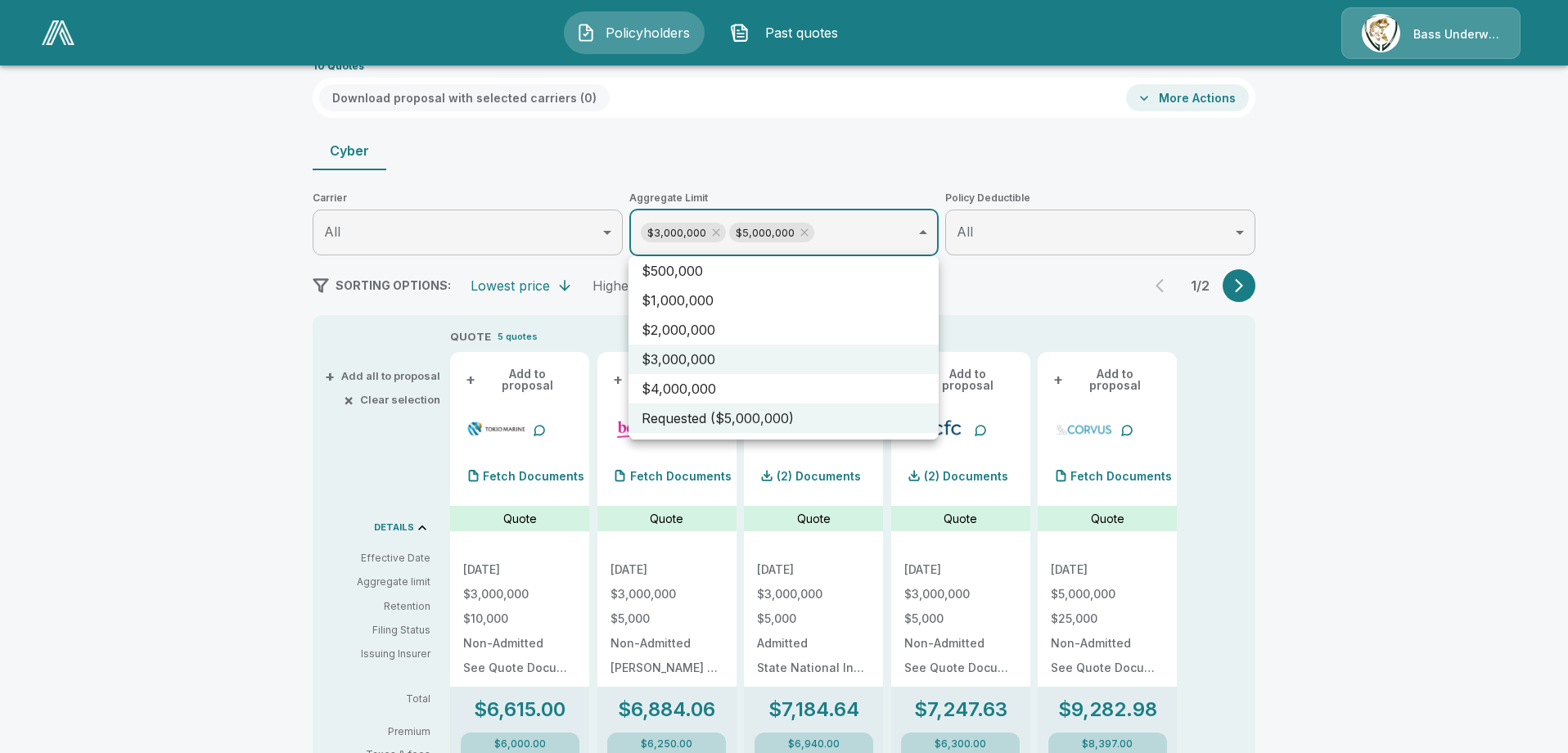
click at [713, 233] on div at bounding box center [784, 376] width 1568 height 753
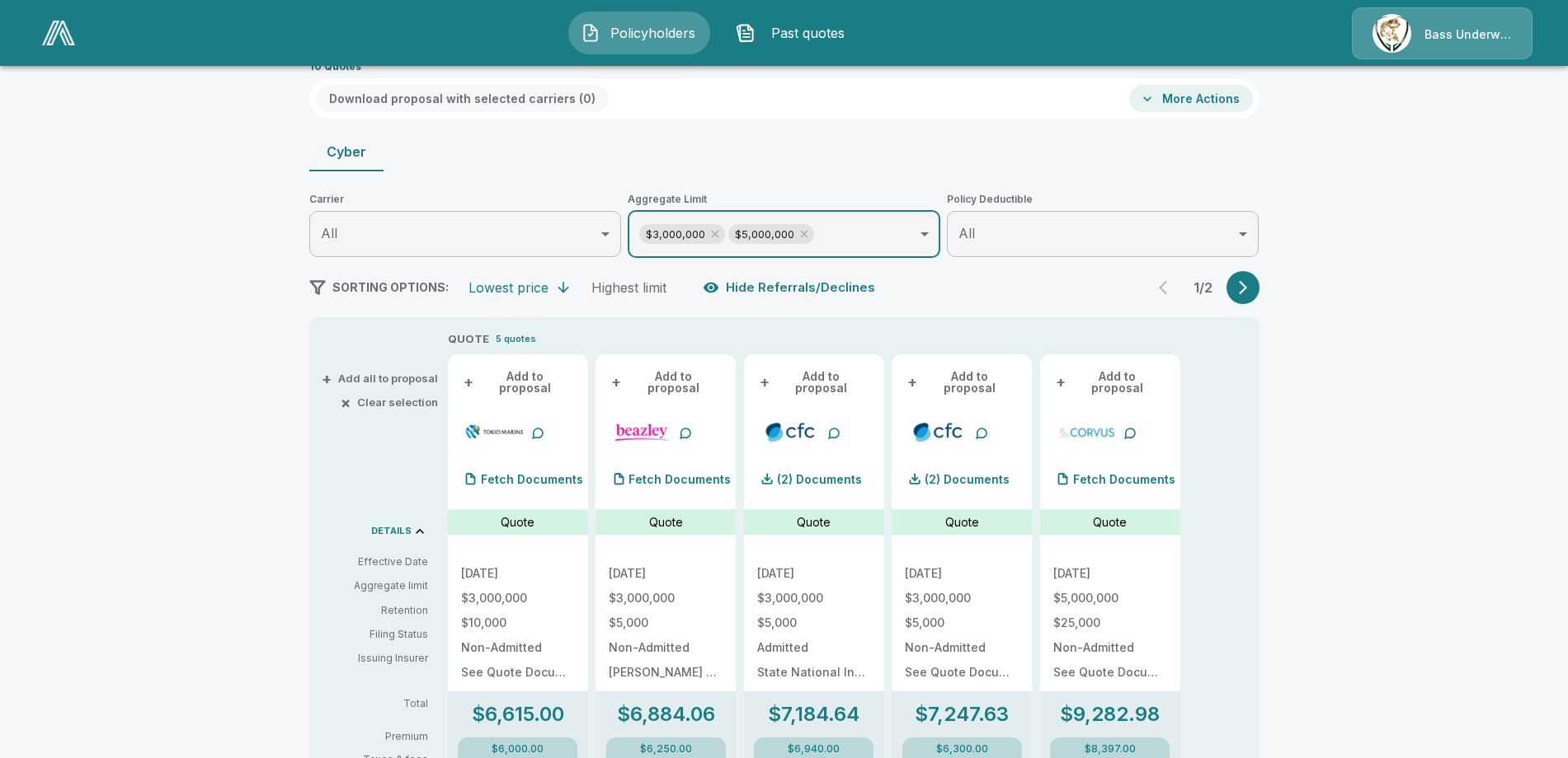
click at [718, 234] on icon at bounding box center [715, 234] width 13 height 13
type input "*******"
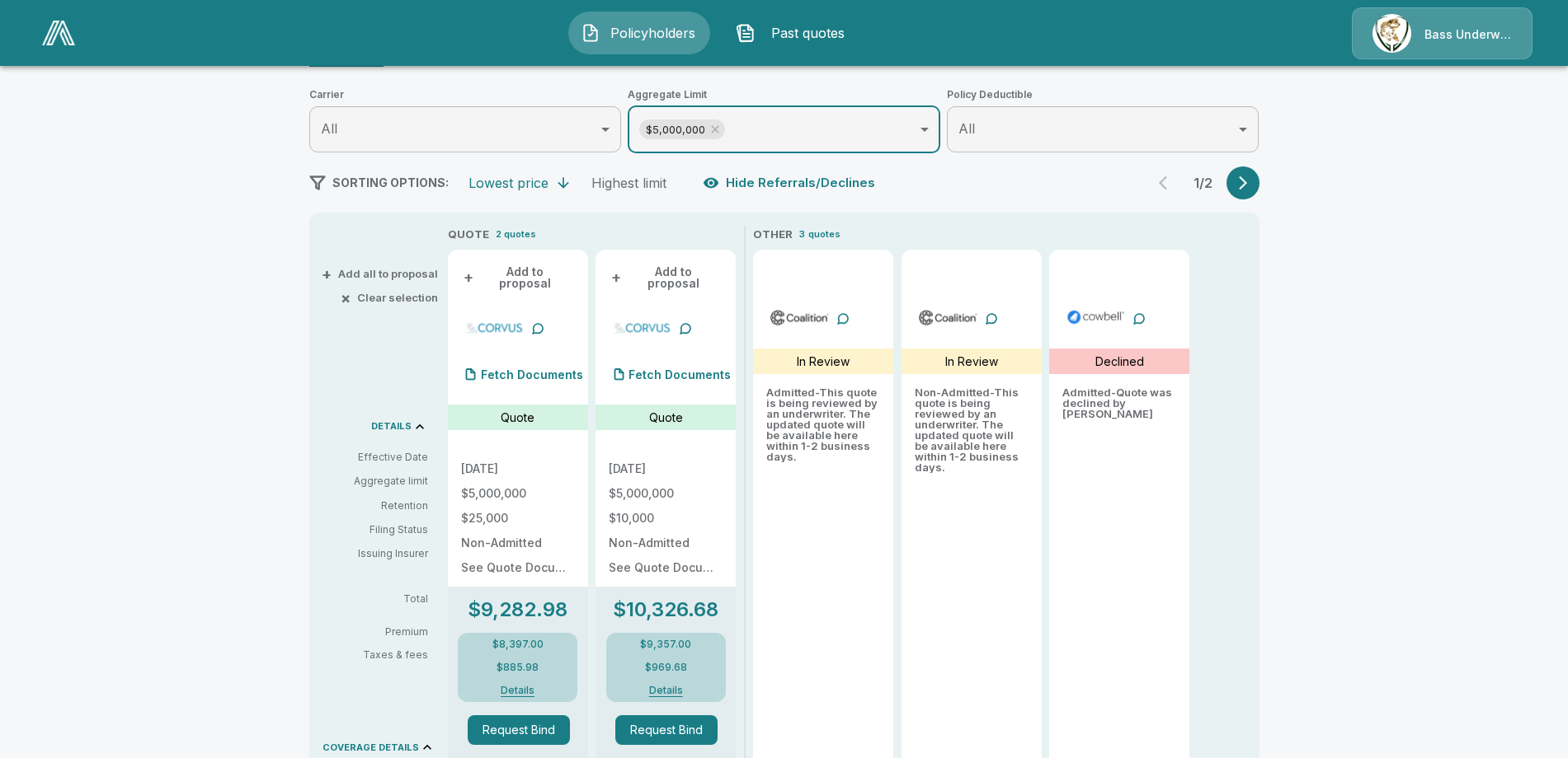
scroll to position [178, 0]
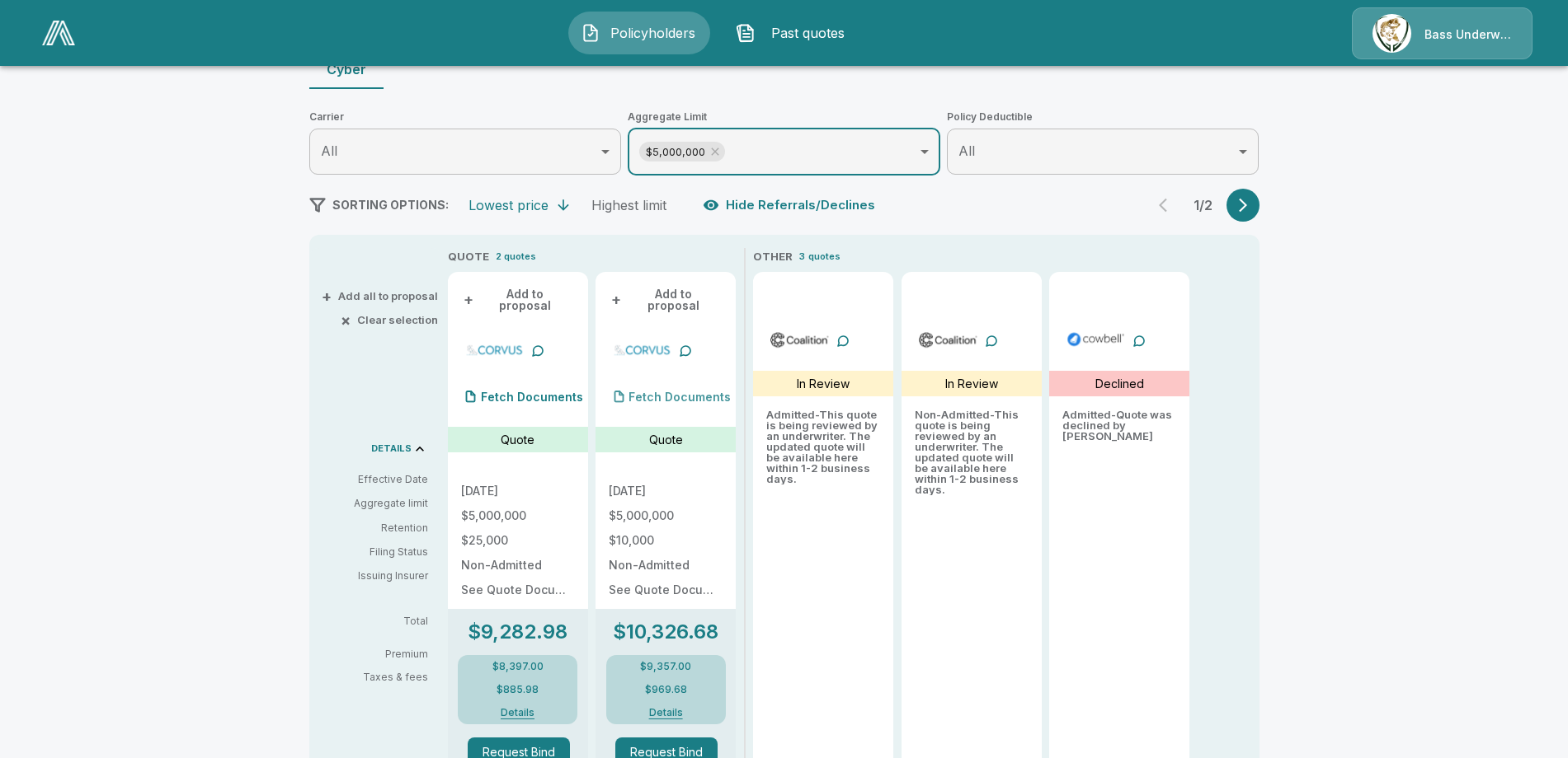
click at [655, 391] on p "Fetch Documents" at bounding box center [680, 397] width 102 height 12
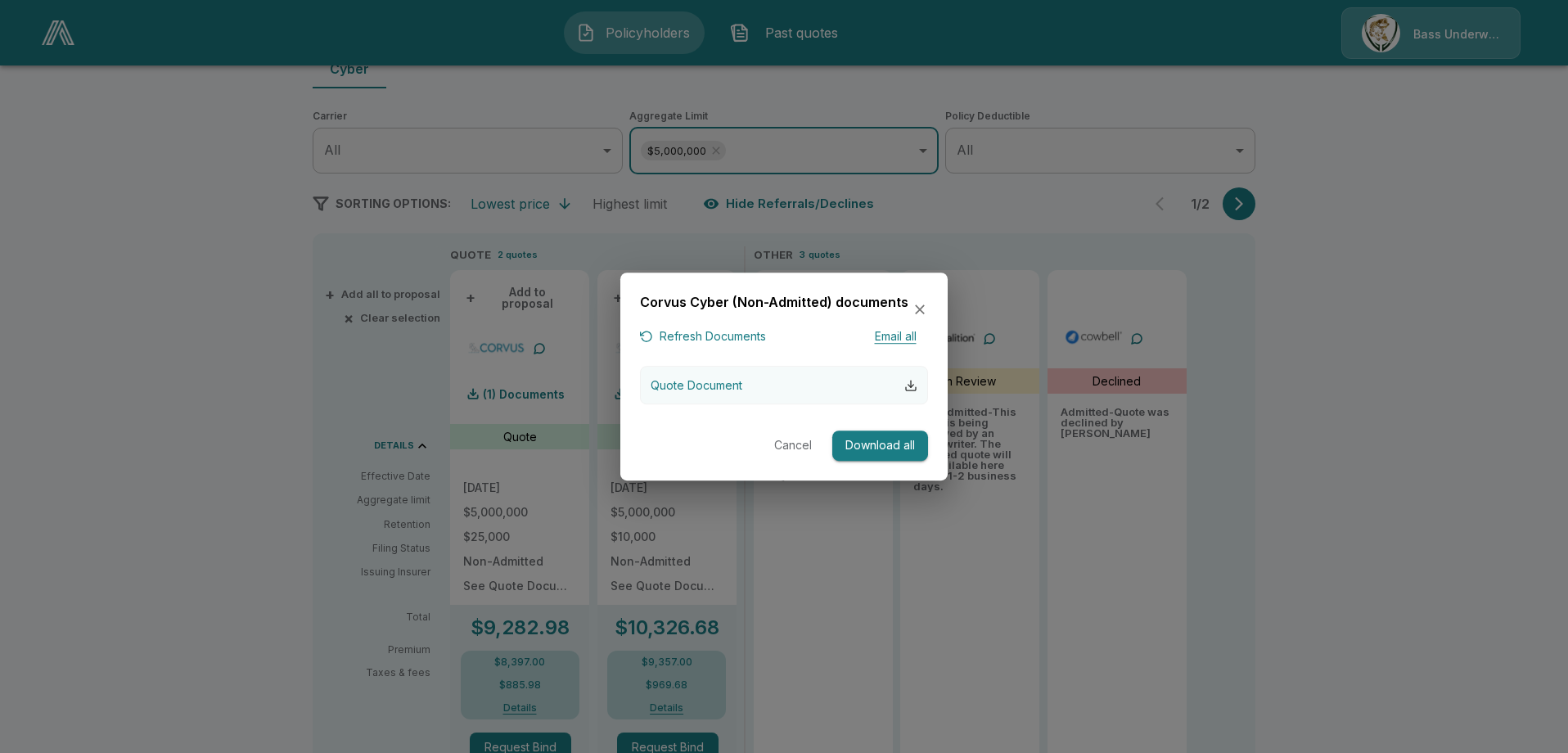
click at [908, 384] on div "button" at bounding box center [911, 385] width 13 height 13
click at [922, 307] on icon "button" at bounding box center [919, 309] width 10 height 10
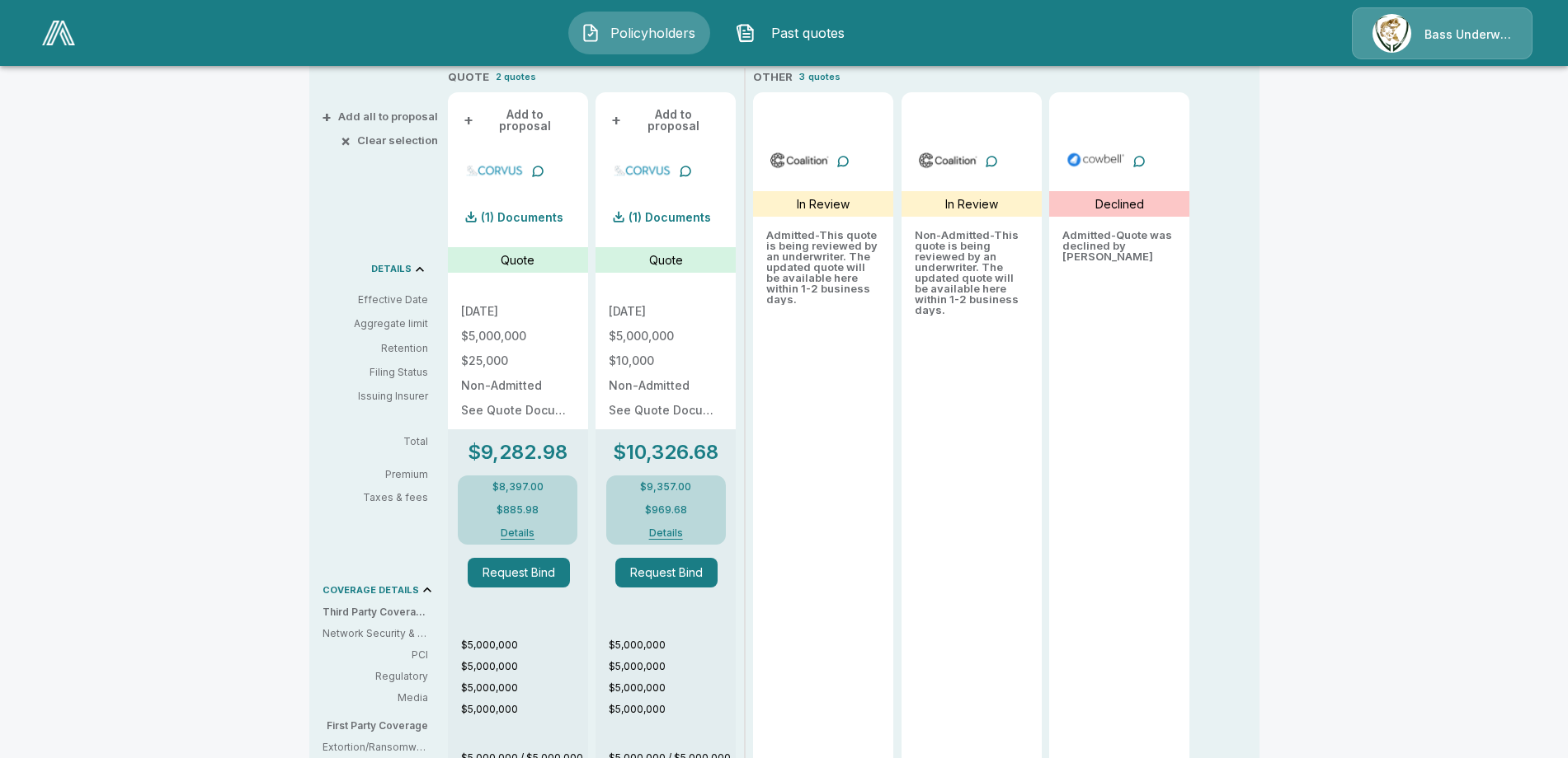
scroll to position [343, 0]
